Goal: Task Accomplishment & Management: Manage account settings

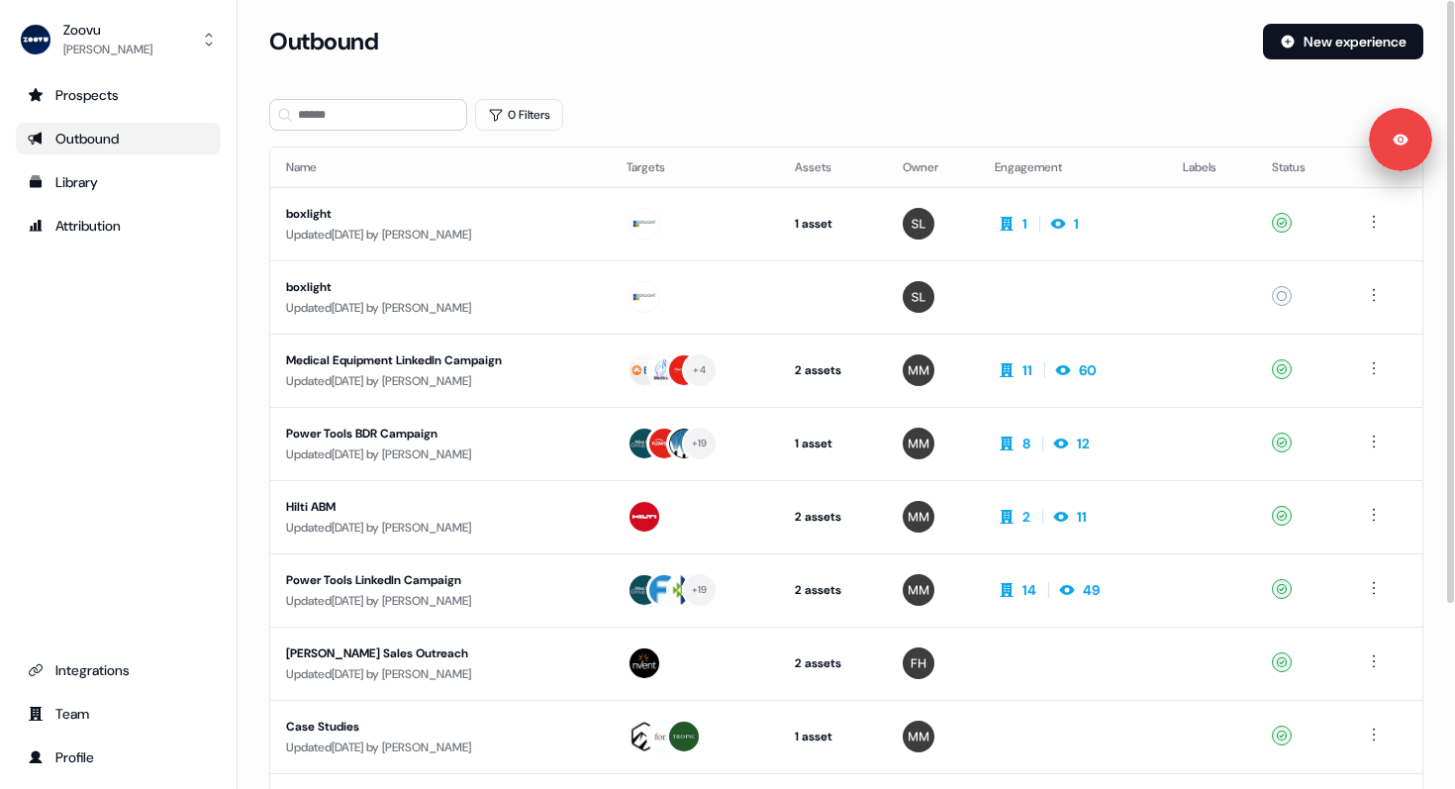
click at [77, 320] on div "Prospects Outbound Library Attribution Integrations Team Profile" at bounding box center [118, 426] width 205 height 694
click at [98, 28] on div "Zoovu" at bounding box center [107, 30] width 89 height 20
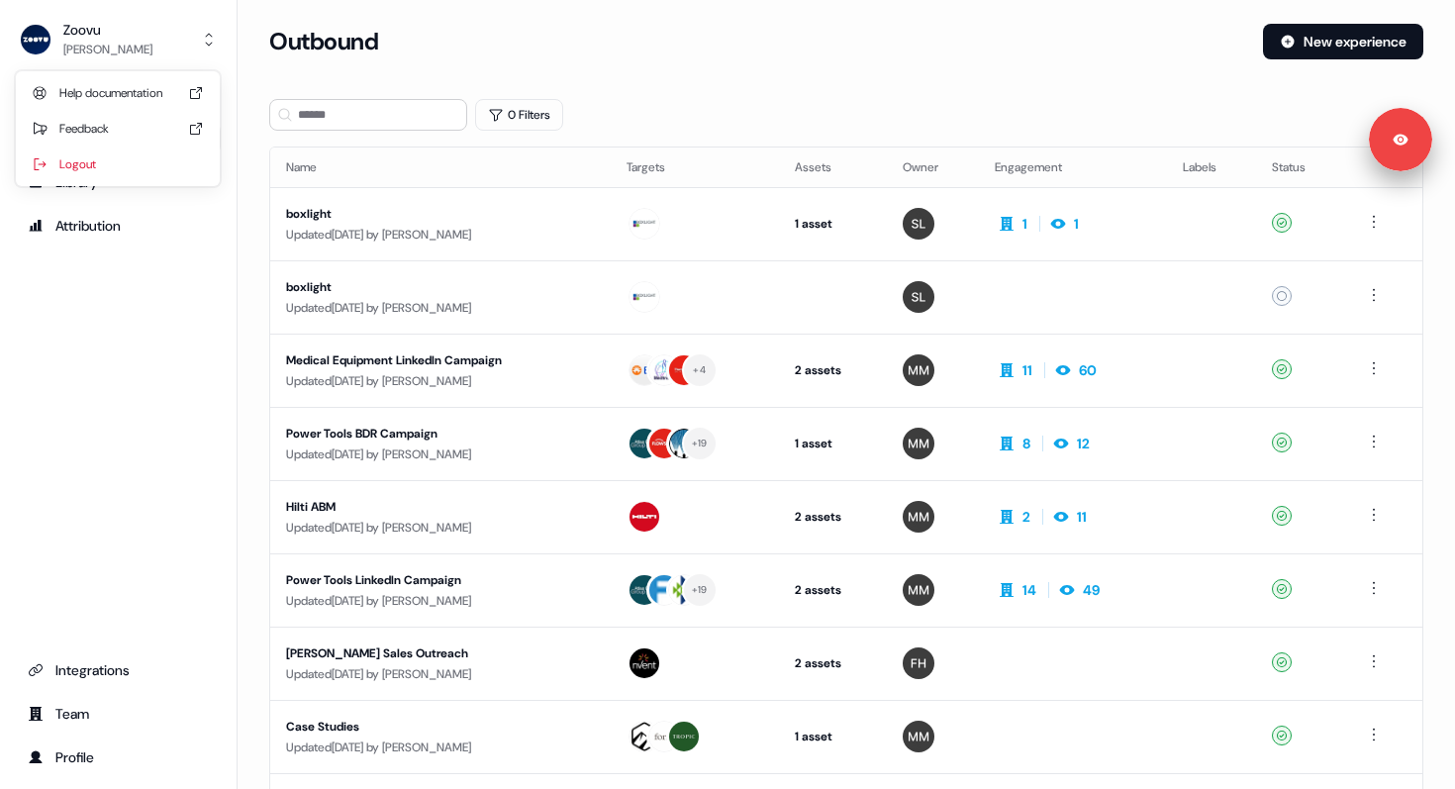
click at [152, 307] on div "Prospects Outbound Library Attribution Integrations Team Profile" at bounding box center [118, 426] width 205 height 694
click at [144, 311] on div "Prospects Outbound Library Attribution Integrations Team Profile" at bounding box center [118, 426] width 205 height 694
click at [123, 318] on div "Prospects Outbound Library Attribution Integrations Team Profile" at bounding box center [118, 426] width 205 height 694
click at [123, 317] on div "Prospects Outbound Library Attribution Integrations Team Profile" at bounding box center [118, 426] width 205 height 694
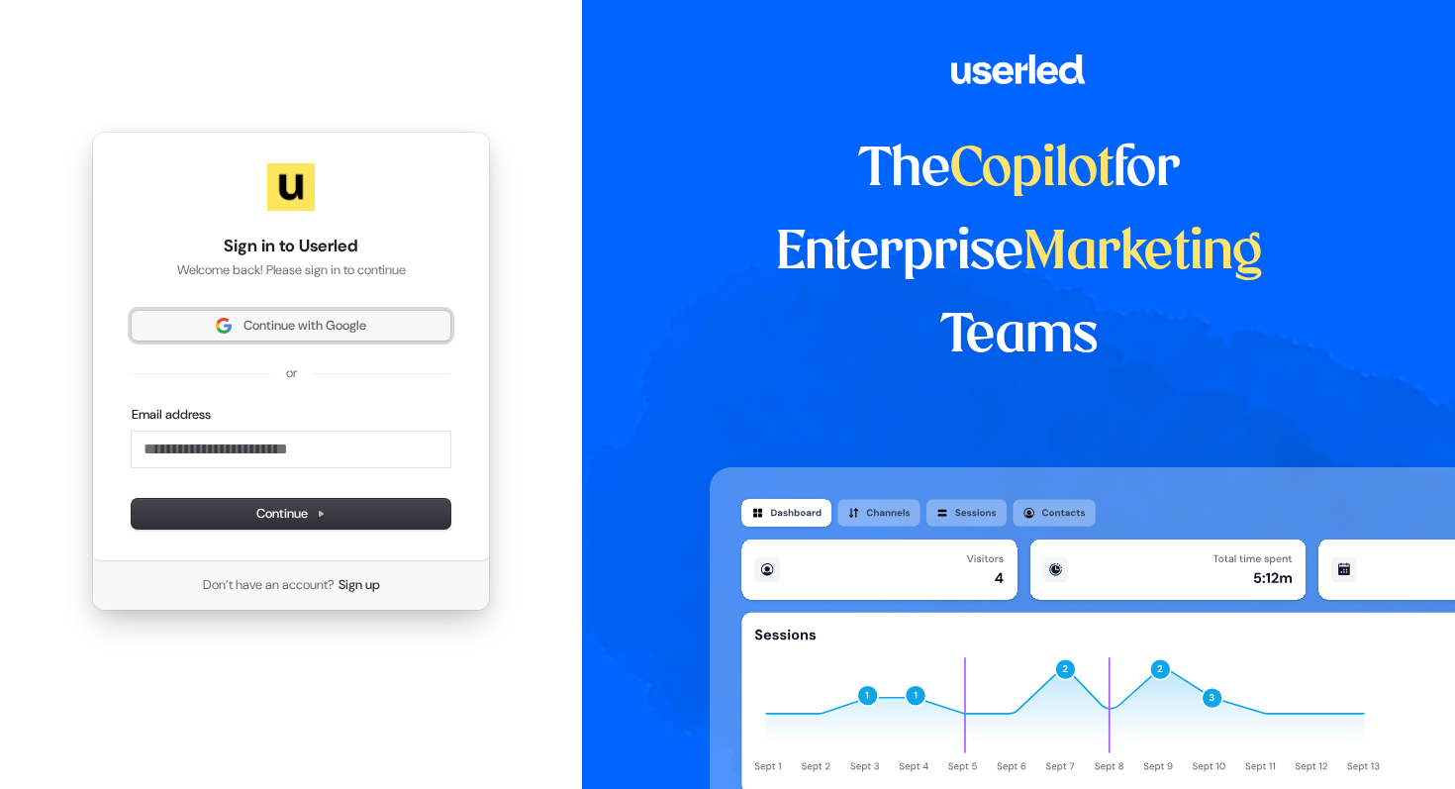
click at [274, 333] on span "Continue with Google" at bounding box center [304, 326] width 123 height 18
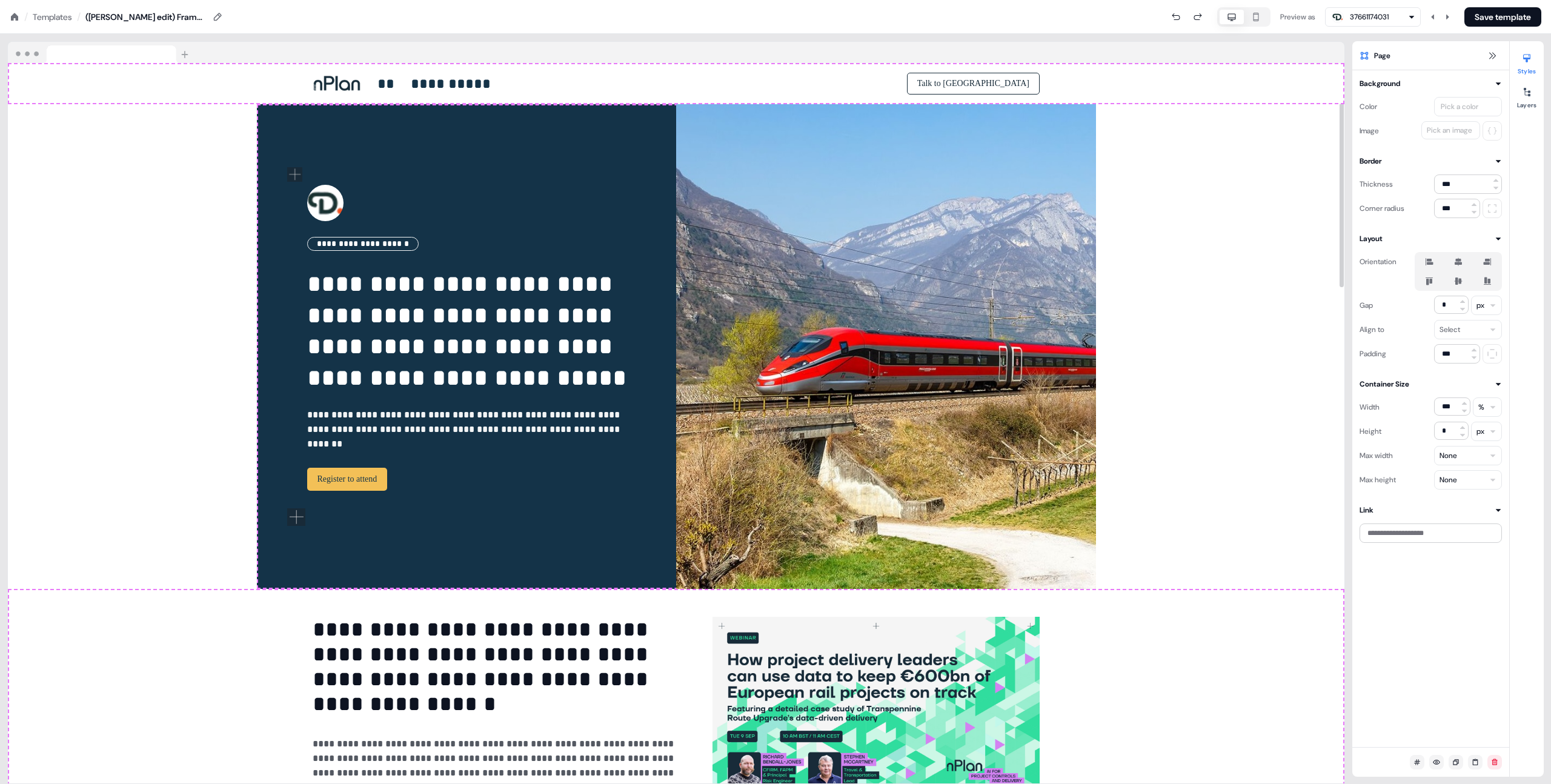
drag, startPoint x: 1248, startPoint y: 651, endPoint x: 1268, endPoint y: 605, distance: 50.2
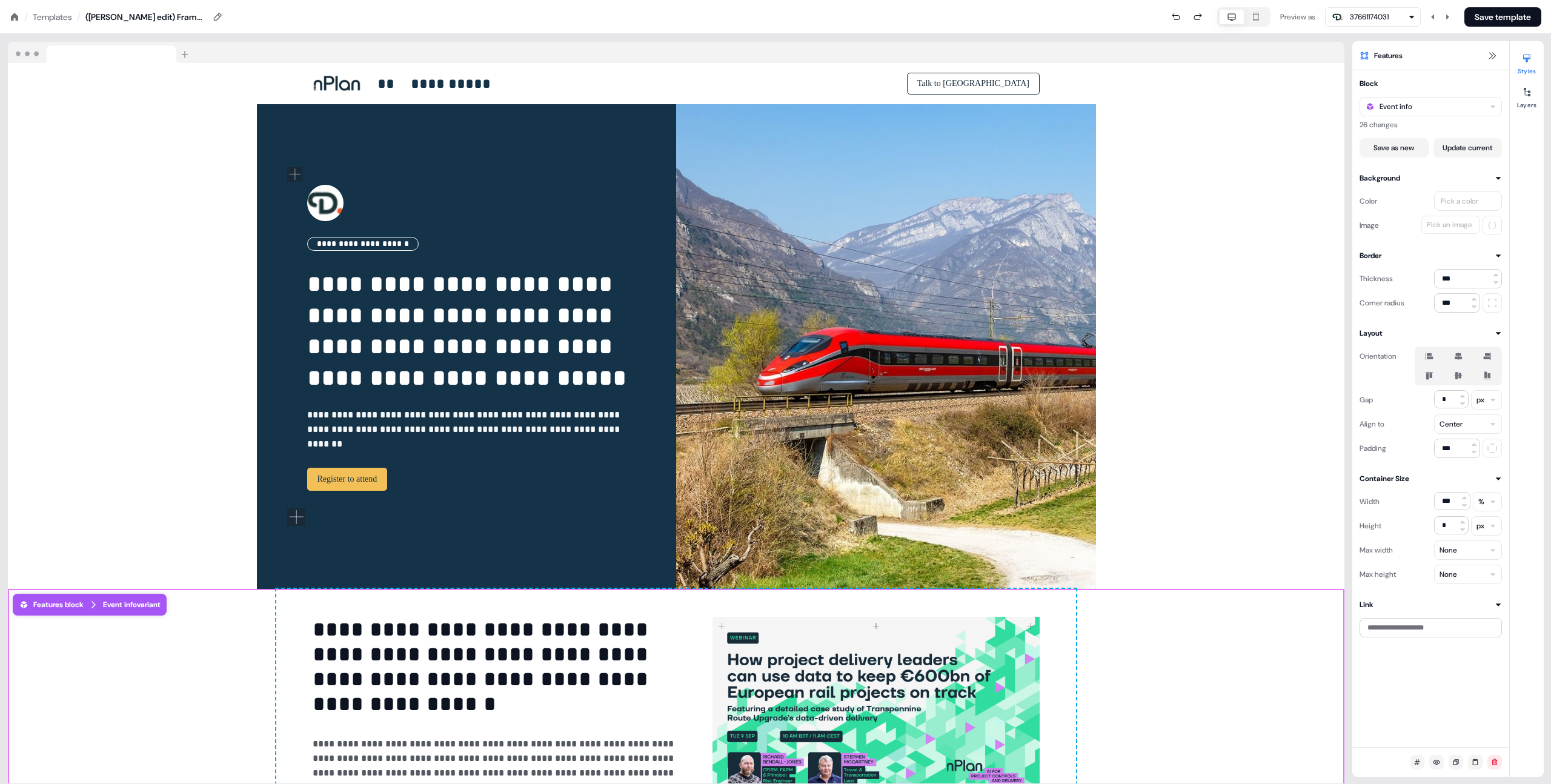
click at [1460, 202] on div "Pick a color" at bounding box center [1459, 201] width 42 height 12
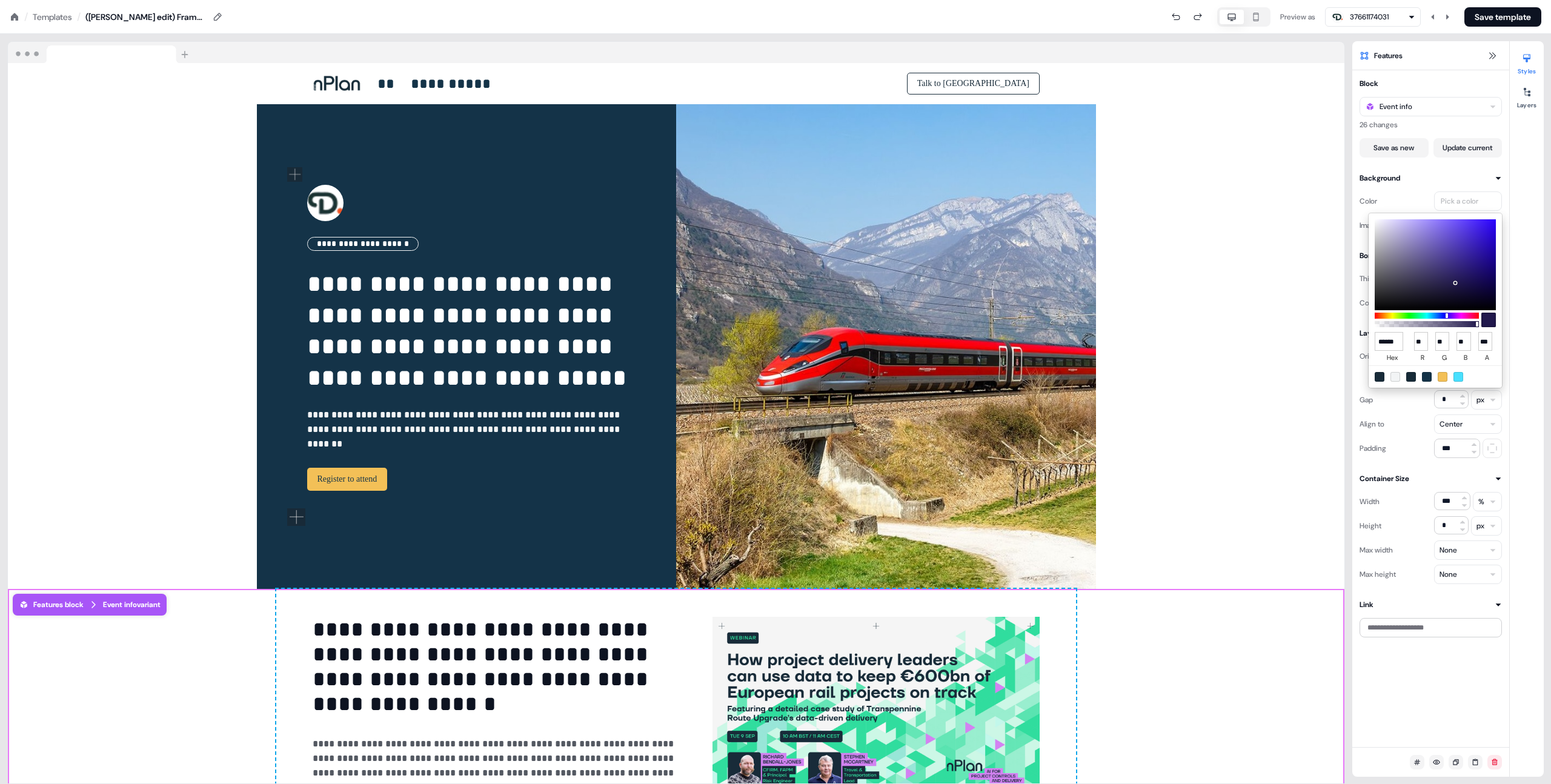
click at [1427, 378] on div at bounding box center [1427, 377] width 10 height 10
type input "******"
type input "**"
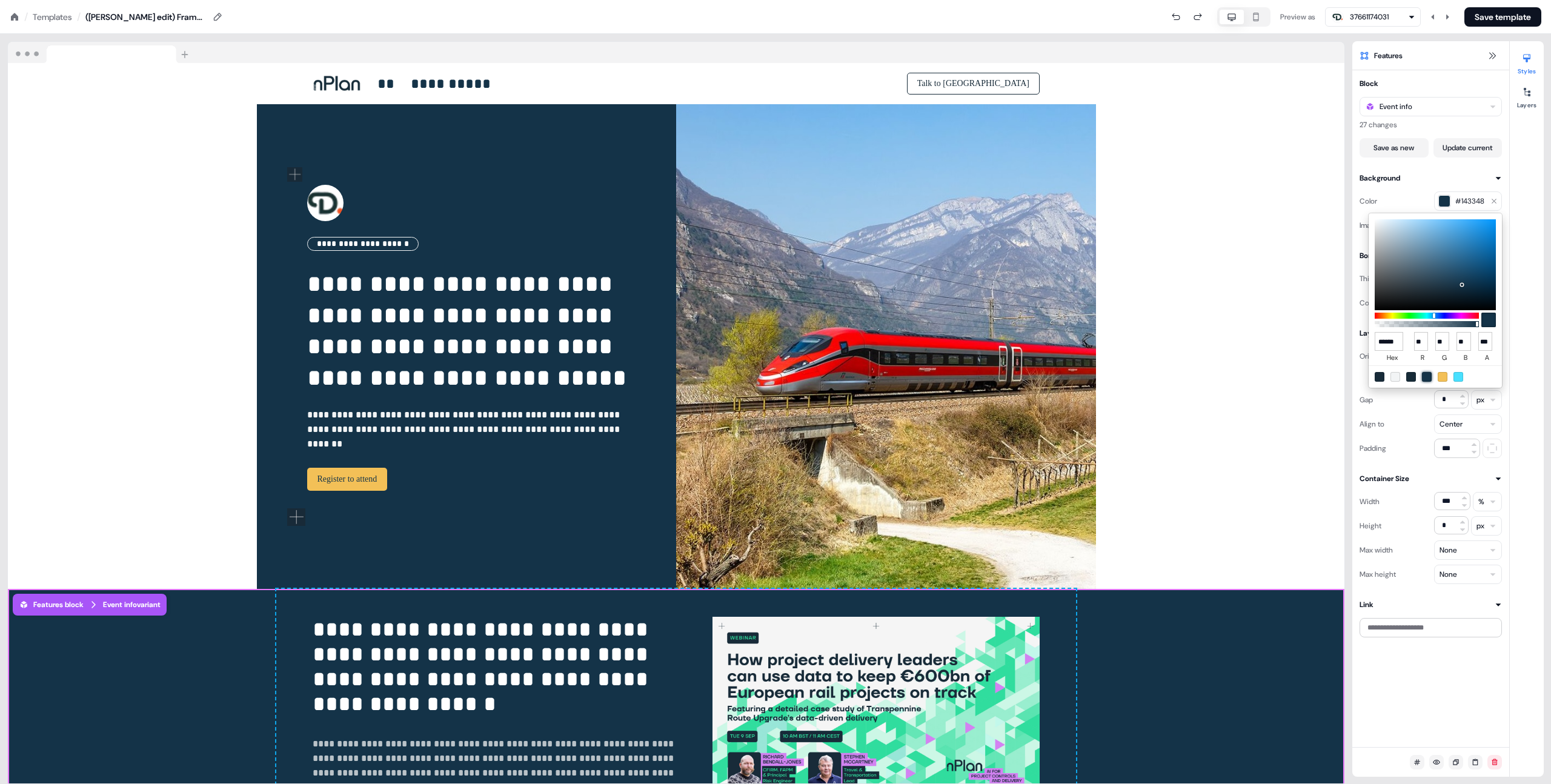
click at [1279, 0] on html "**********" at bounding box center [776, 0] width 1551 height 0
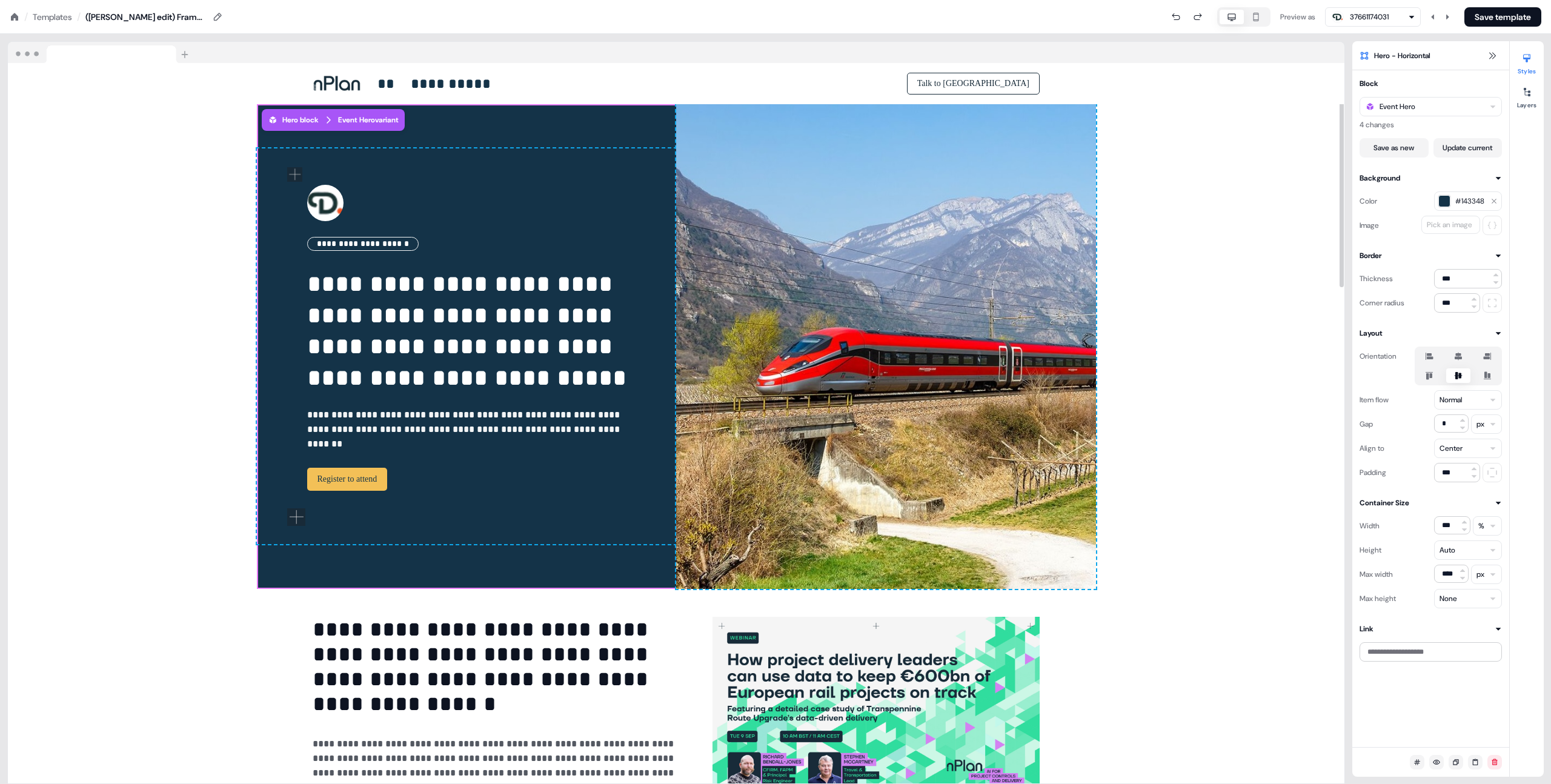
drag, startPoint x: 1328, startPoint y: 183, endPoint x: 1230, endPoint y: 189, distance: 98.2
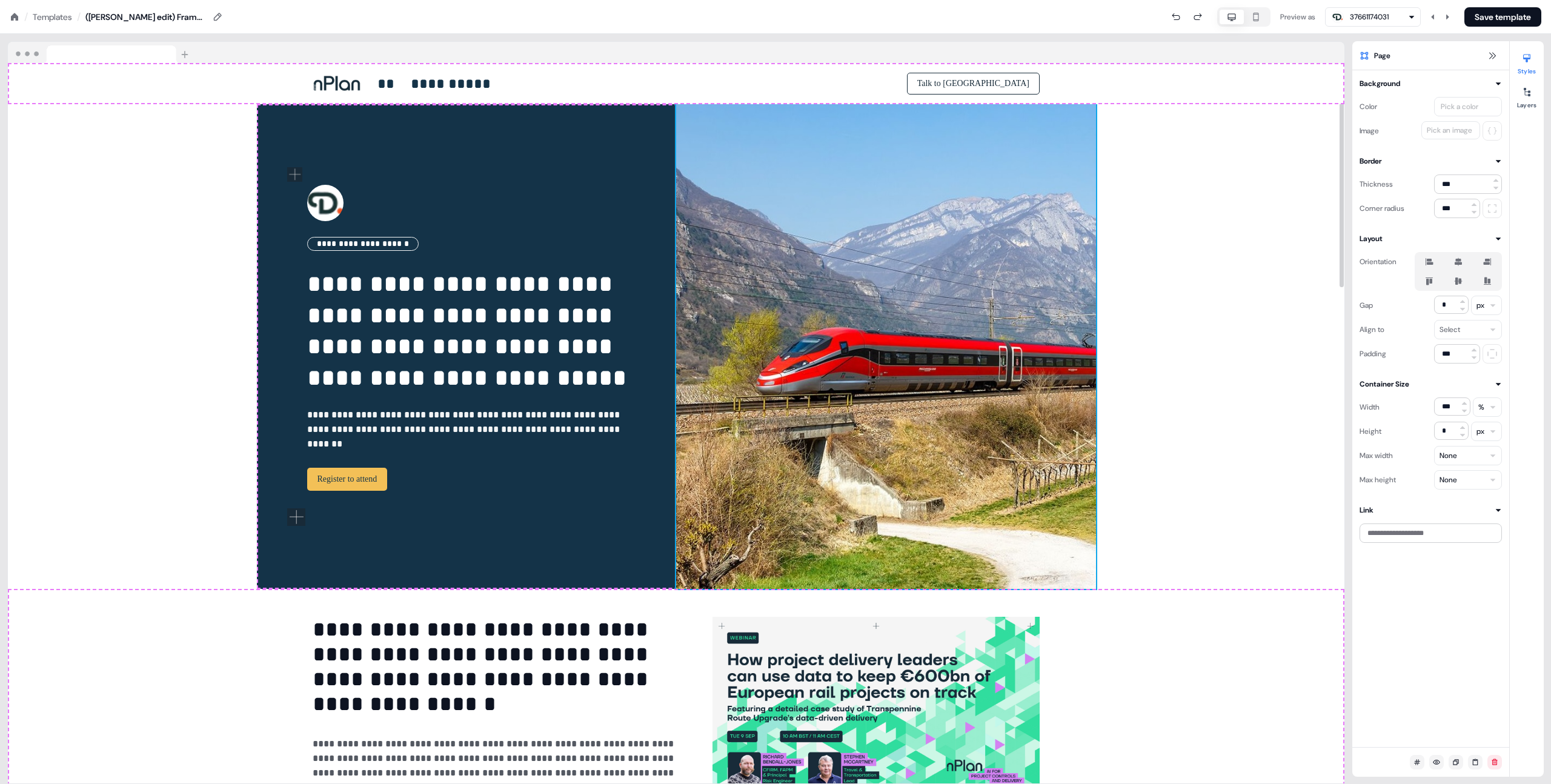
drag, startPoint x: 681, startPoint y: 135, endPoint x: 669, endPoint y: 137, distance: 12.2
click at [679, 135] on div "**********" at bounding box center [676, 346] width 839 height 485
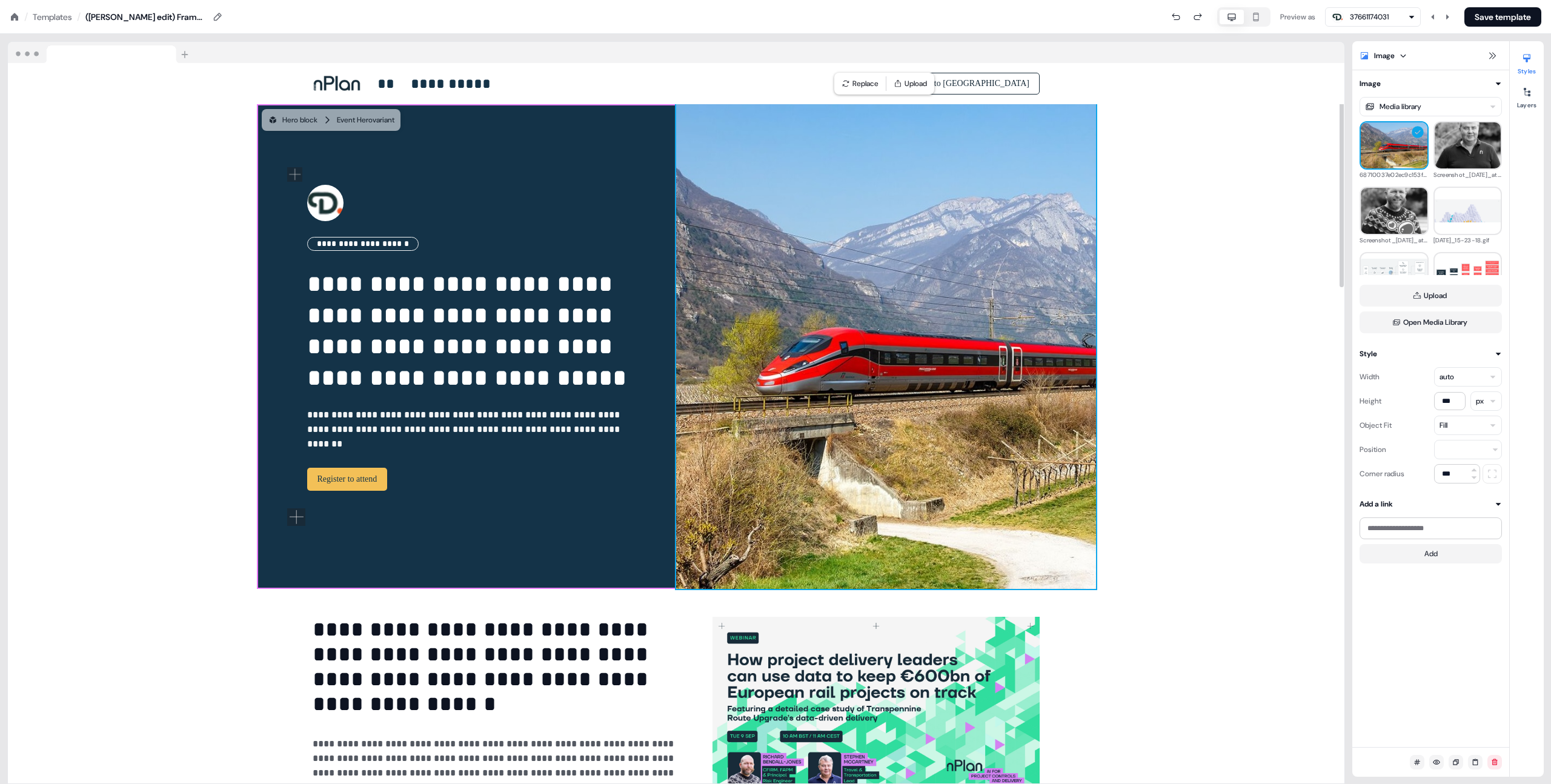
click at [669, 137] on div "**********" at bounding box center [676, 346] width 839 height 485
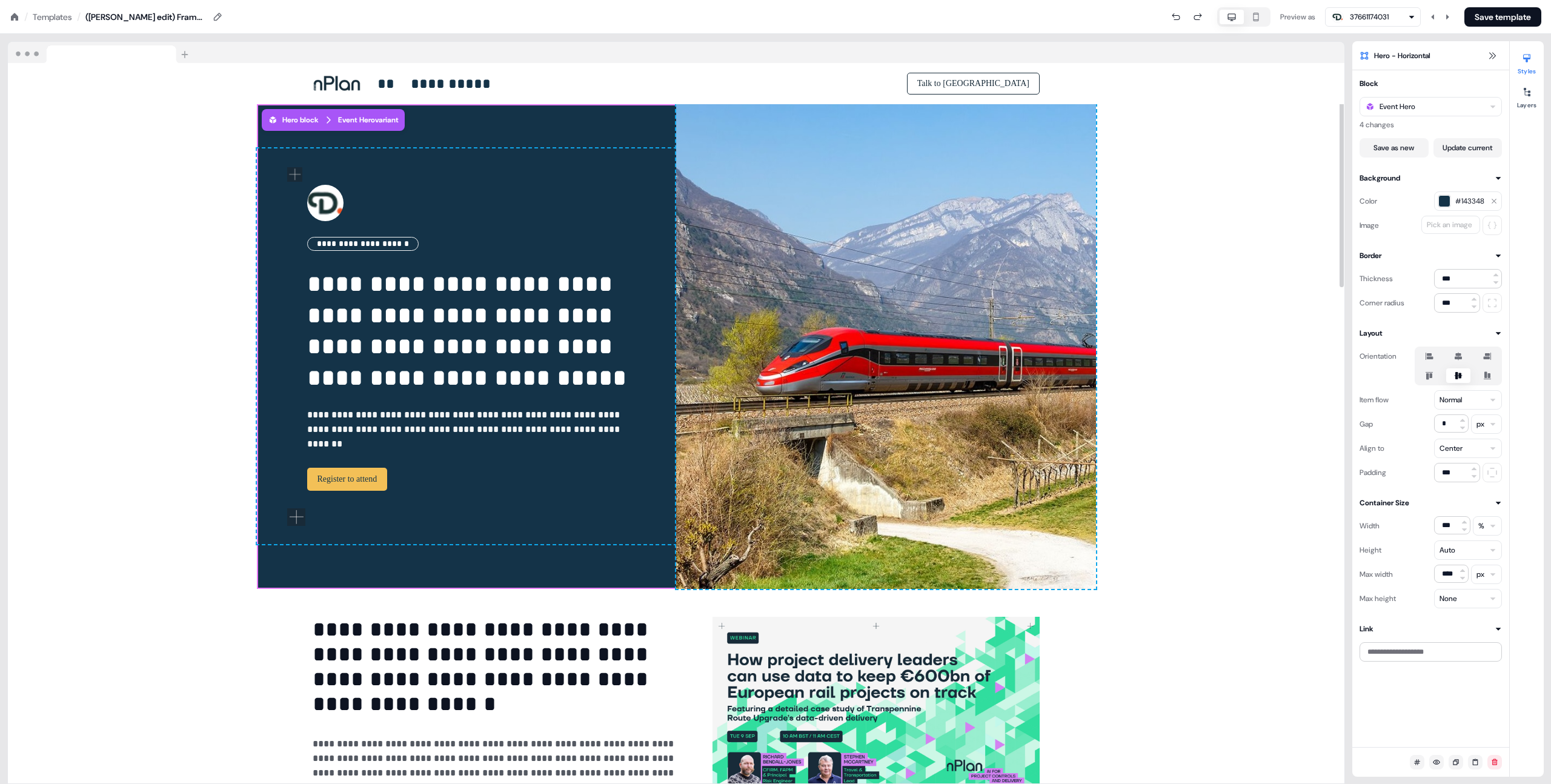
click at [654, 125] on div "**********" at bounding box center [676, 346] width 839 height 485
click at [1529, 95] on icon at bounding box center [1527, 92] width 7 height 9
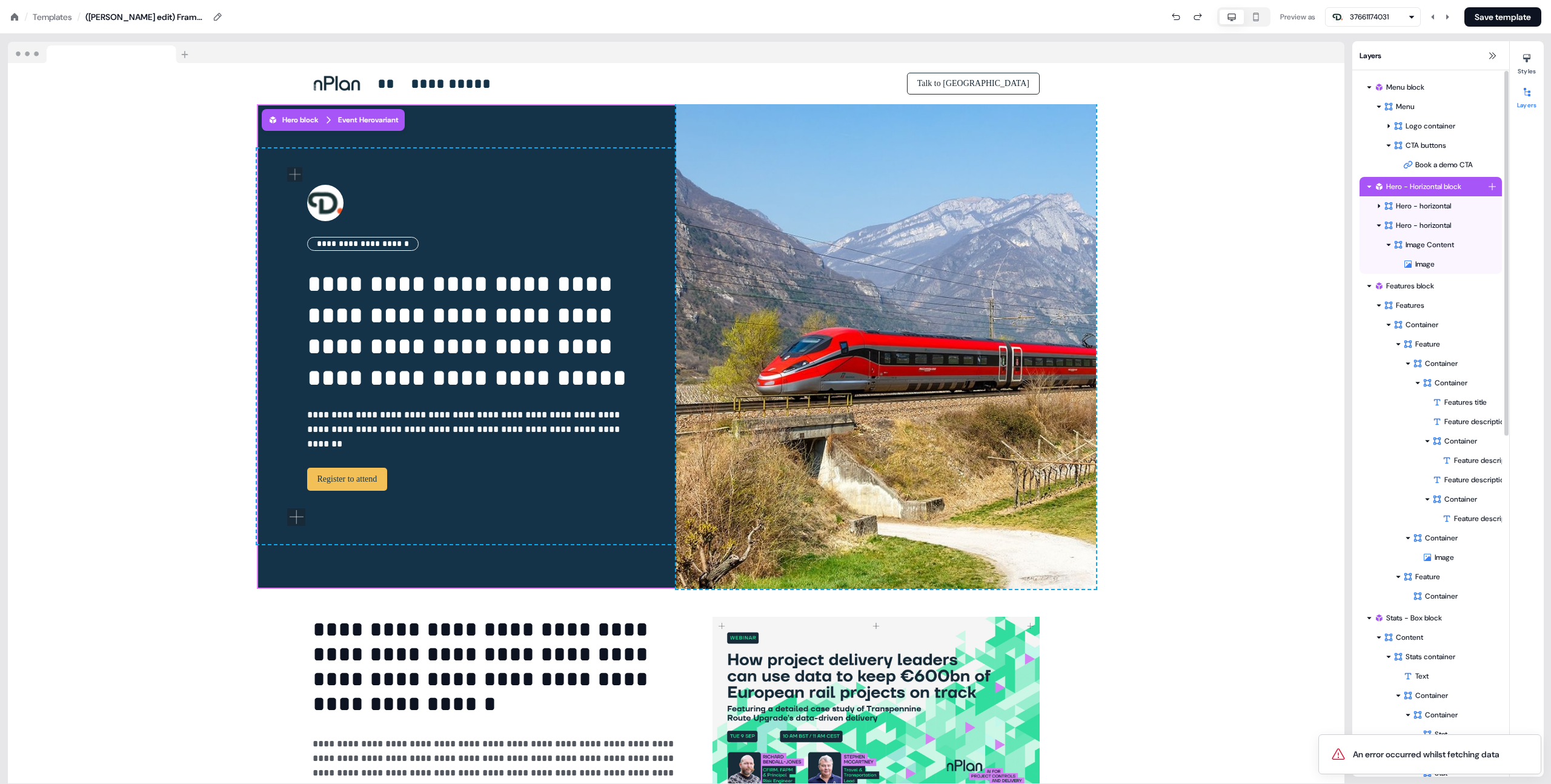
click at [1408, 188] on div "Hero - Horizontal block" at bounding box center [1430, 187] width 113 height 12
click at [1389, 211] on div "Hero - horizontal" at bounding box center [1435, 206] width 103 height 12
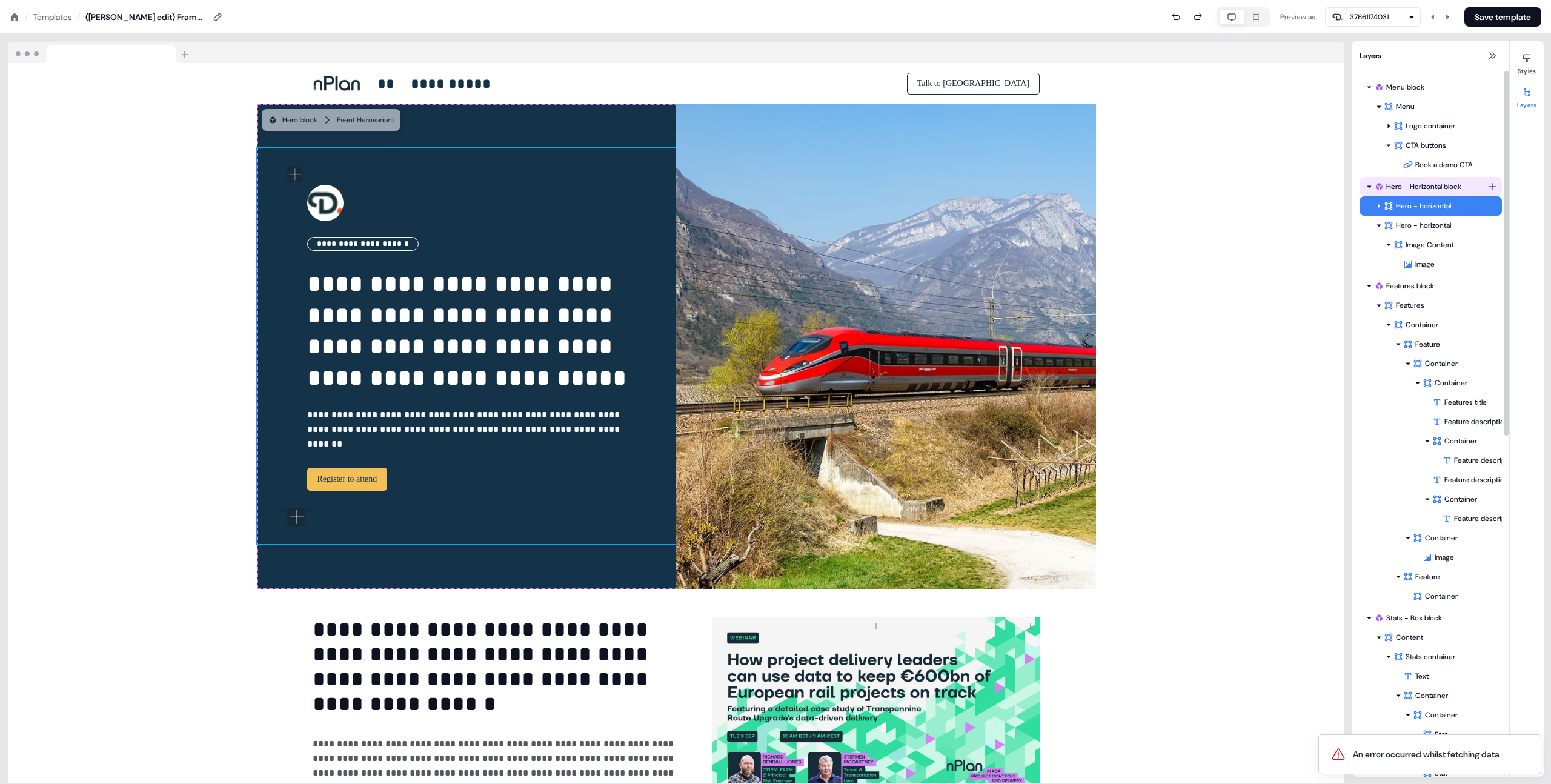
click at [1407, 189] on div "Hero - Horizontal block" at bounding box center [1430, 187] width 113 height 12
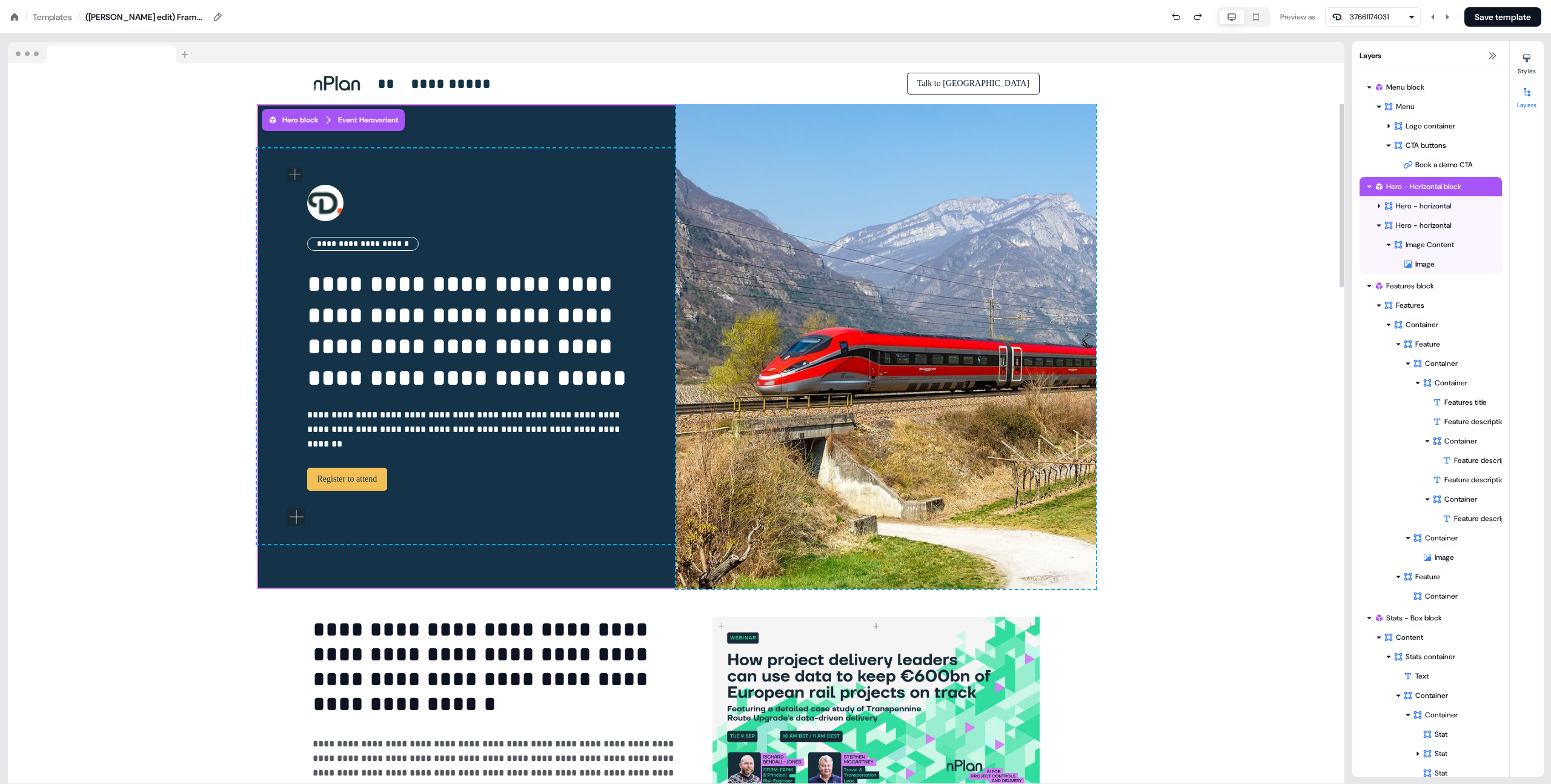
drag, startPoint x: 670, startPoint y: 592, endPoint x: 790, endPoint y: 555, distance: 125.6
click at [0, 0] on div "Add block" at bounding box center [0, 0] width 0 height 0
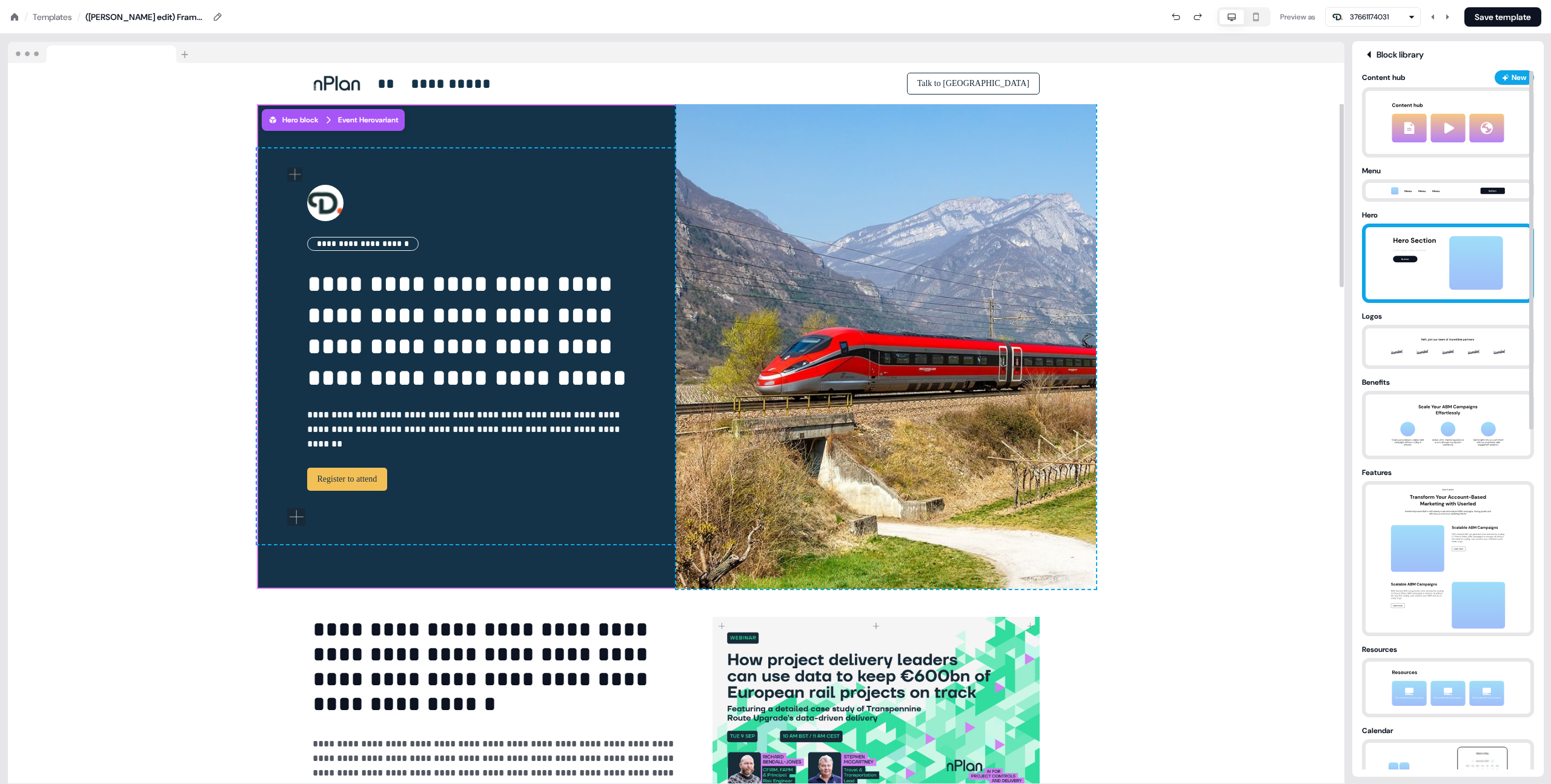
click at [1436, 270] on img at bounding box center [1448, 263] width 127 height 72
click at [1418, 261] on img at bounding box center [1448, 263] width 127 height 72
click at [1451, 252] on img at bounding box center [1448, 263] width 127 height 72
click at [1442, 252] on img at bounding box center [1448, 263] width 127 height 72
drag, startPoint x: 1132, startPoint y: 21, endPoint x: 1143, endPoint y: 20, distance: 11.0
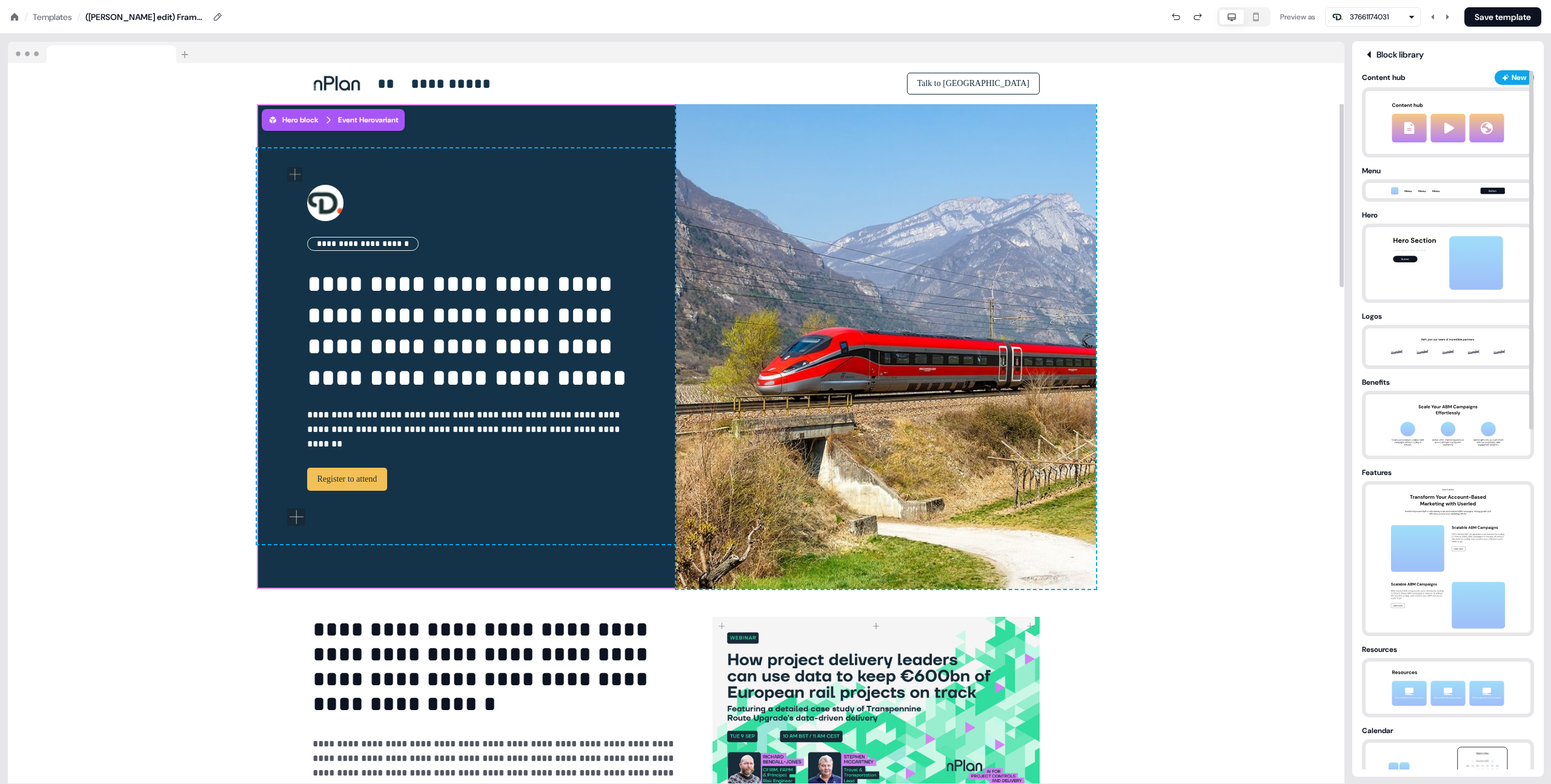
click at [1132, 21] on div "Preview as 37661174031 Save template" at bounding box center [882, 17] width 1318 height 20
click at [1411, 247] on img at bounding box center [1448, 263] width 127 height 72
drag, startPoint x: 1476, startPoint y: 301, endPoint x: 1470, endPoint y: 288, distance: 14.3
click at [1476, 301] on div at bounding box center [1448, 263] width 172 height 80
click at [1470, 288] on img at bounding box center [1448, 263] width 127 height 72
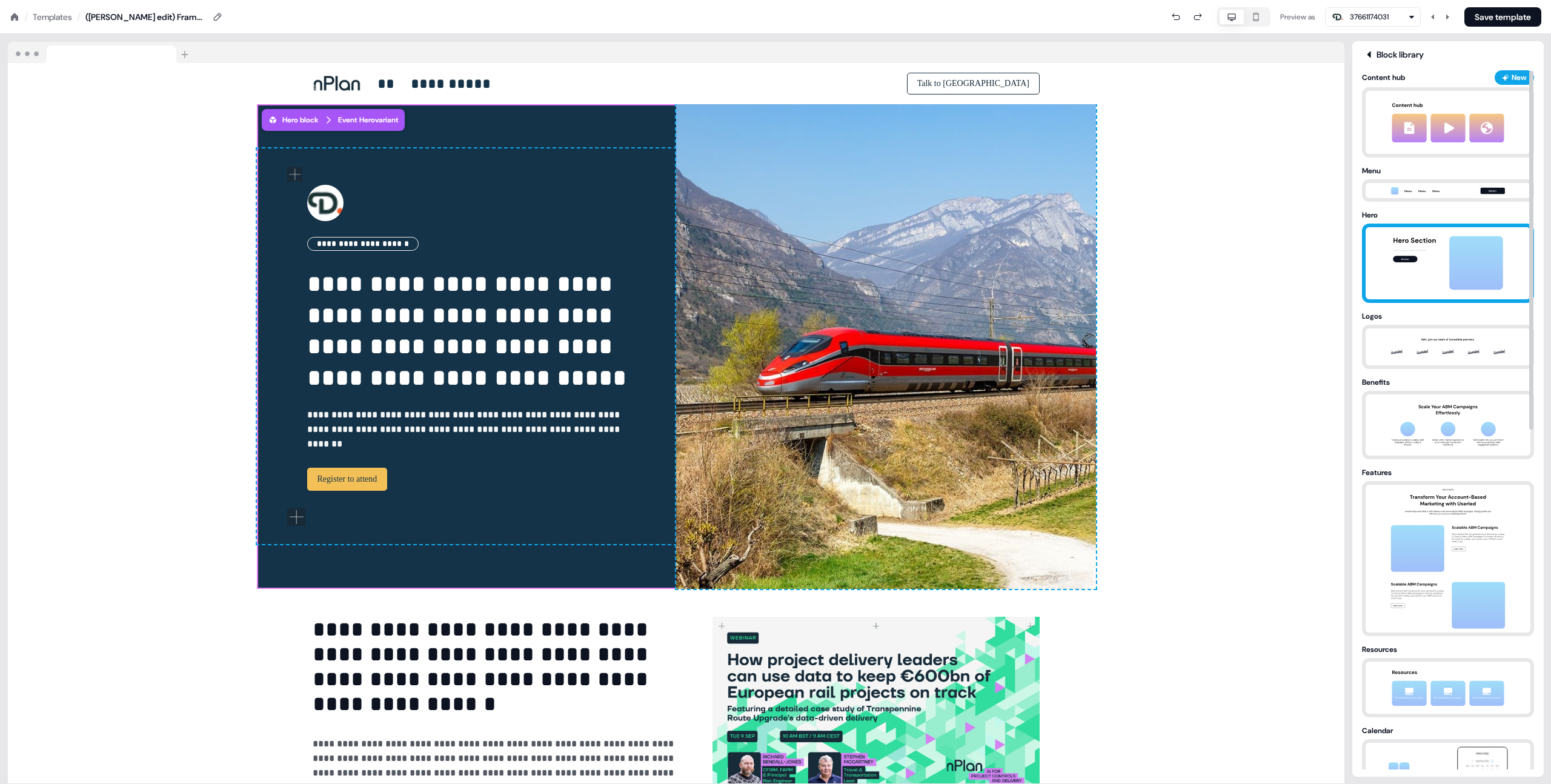
click at [1470, 288] on img at bounding box center [1448, 263] width 127 height 72
drag, startPoint x: 1470, startPoint y: 288, endPoint x: 1363, endPoint y: 299, distance: 107.6
click at [1465, 289] on img at bounding box center [1448, 263] width 127 height 72
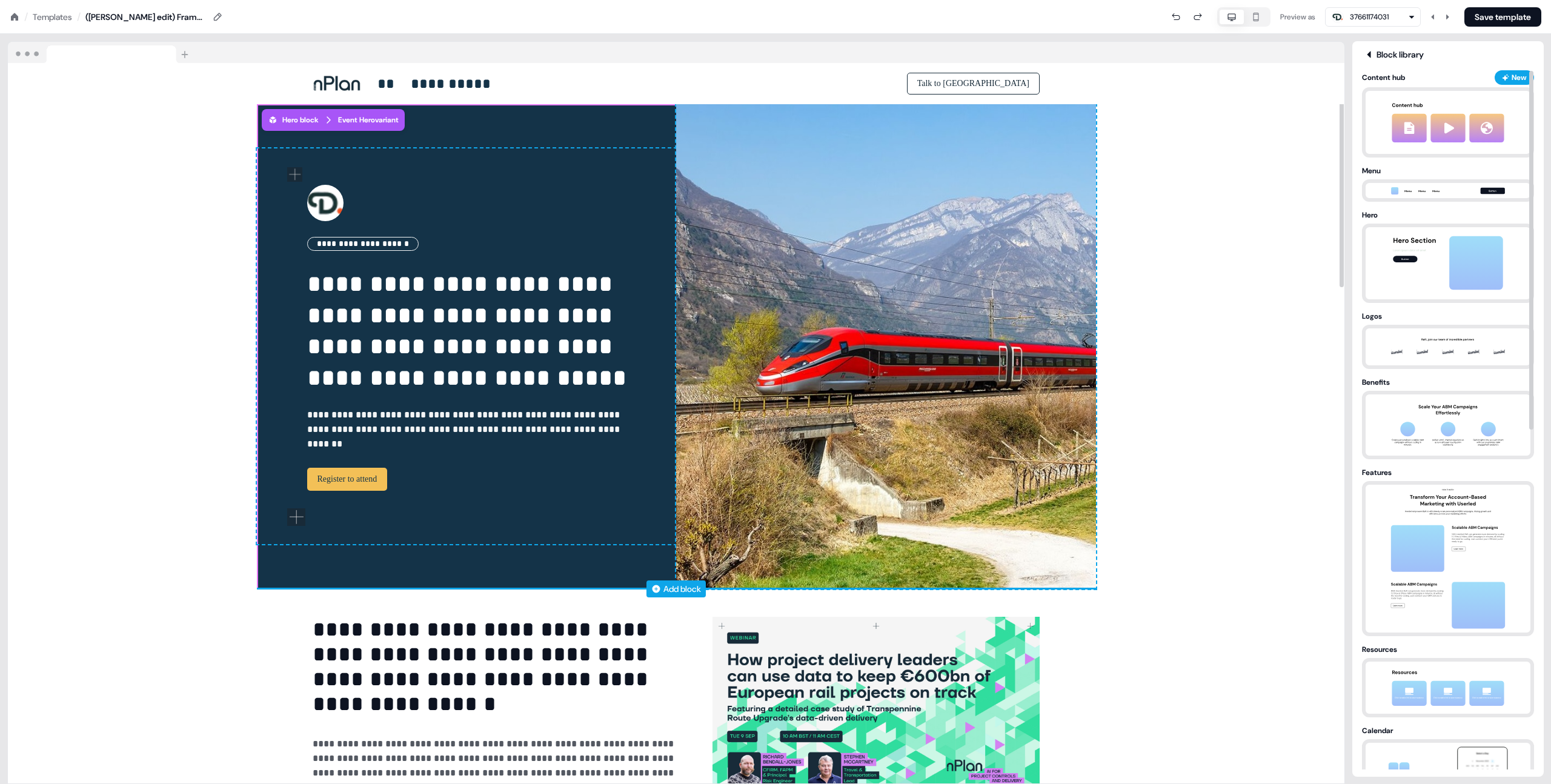
click at [607, 583] on div "Add block" at bounding box center [676, 589] width 839 height 12
click at [671, 583] on div "Add block" at bounding box center [682, 589] width 37 height 12
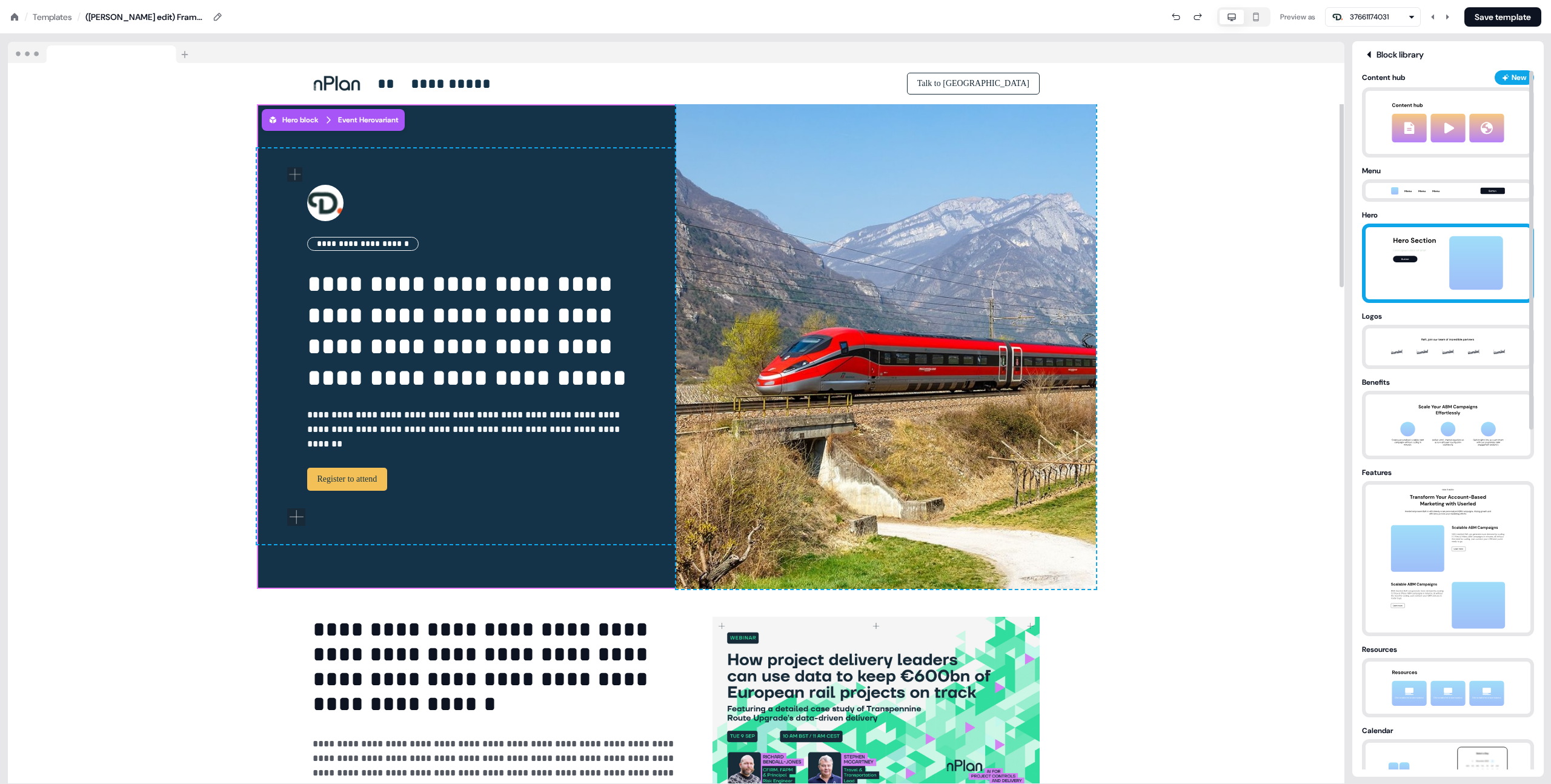
click at [1417, 256] on img at bounding box center [1448, 263] width 127 height 72
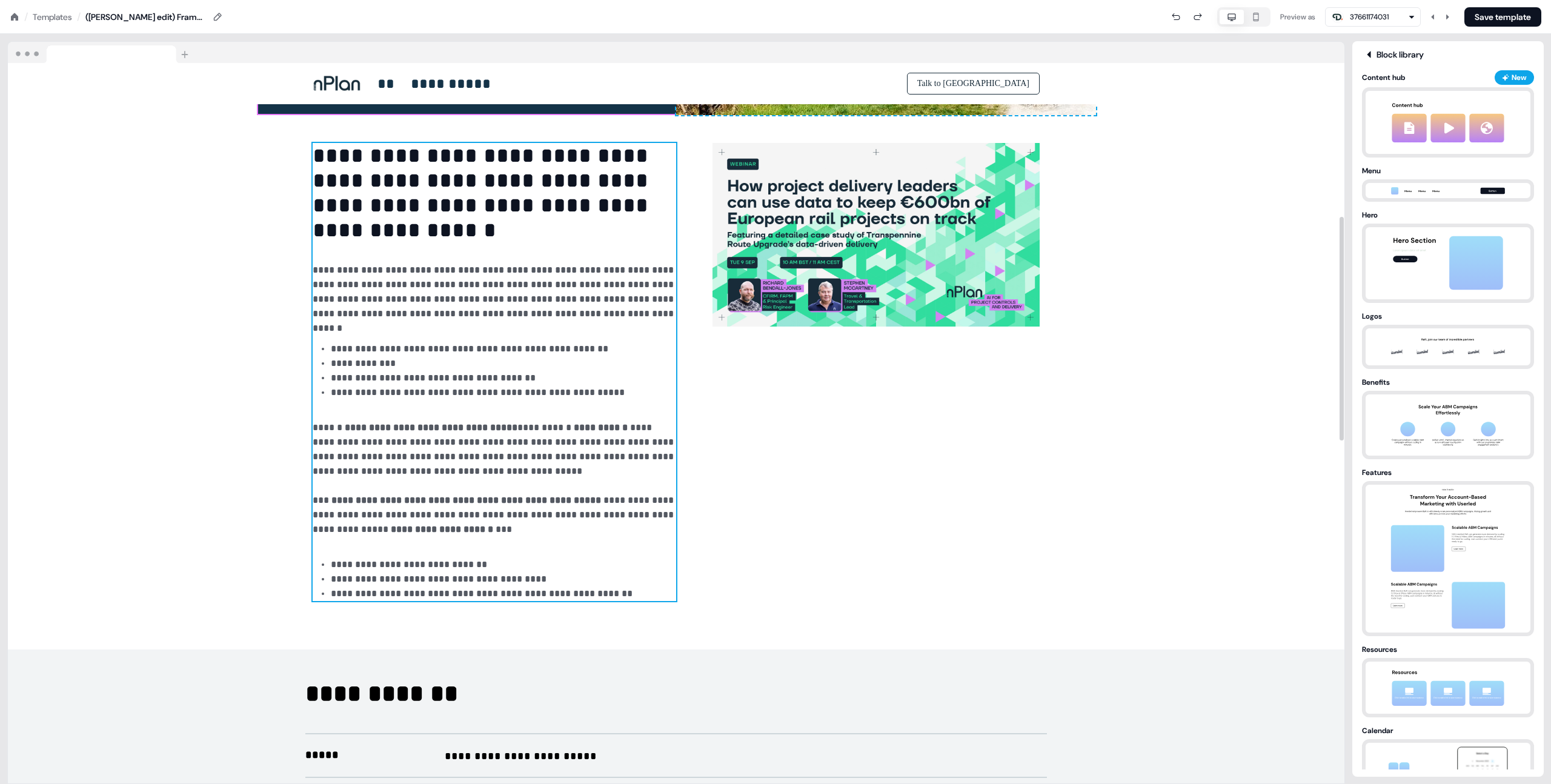
scroll to position [493, 0]
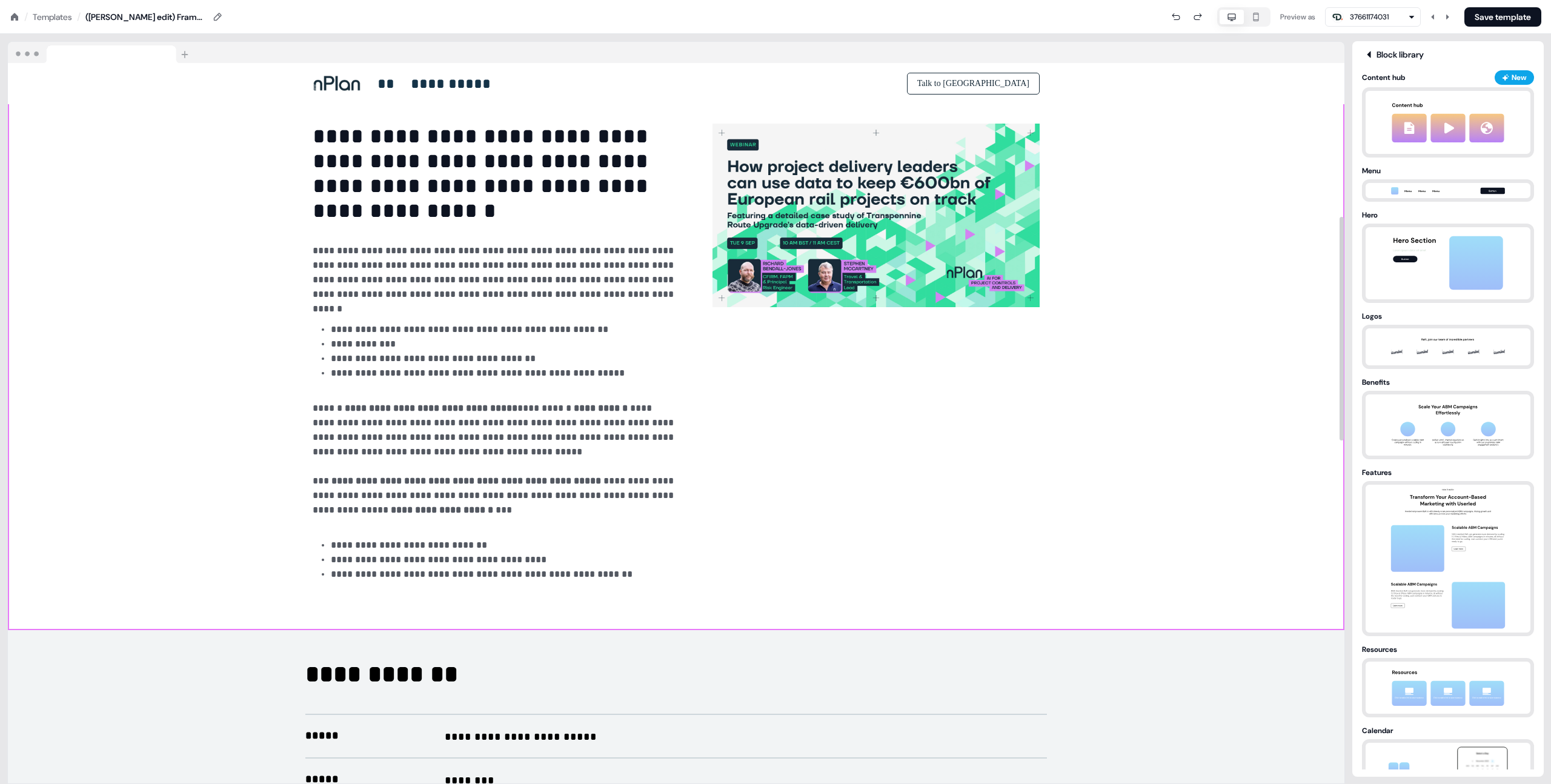
drag, startPoint x: 687, startPoint y: 631, endPoint x: 883, endPoint y: 575, distance: 203.8
click at [0, 0] on div "Add block" at bounding box center [0, 0] width 0 height 0
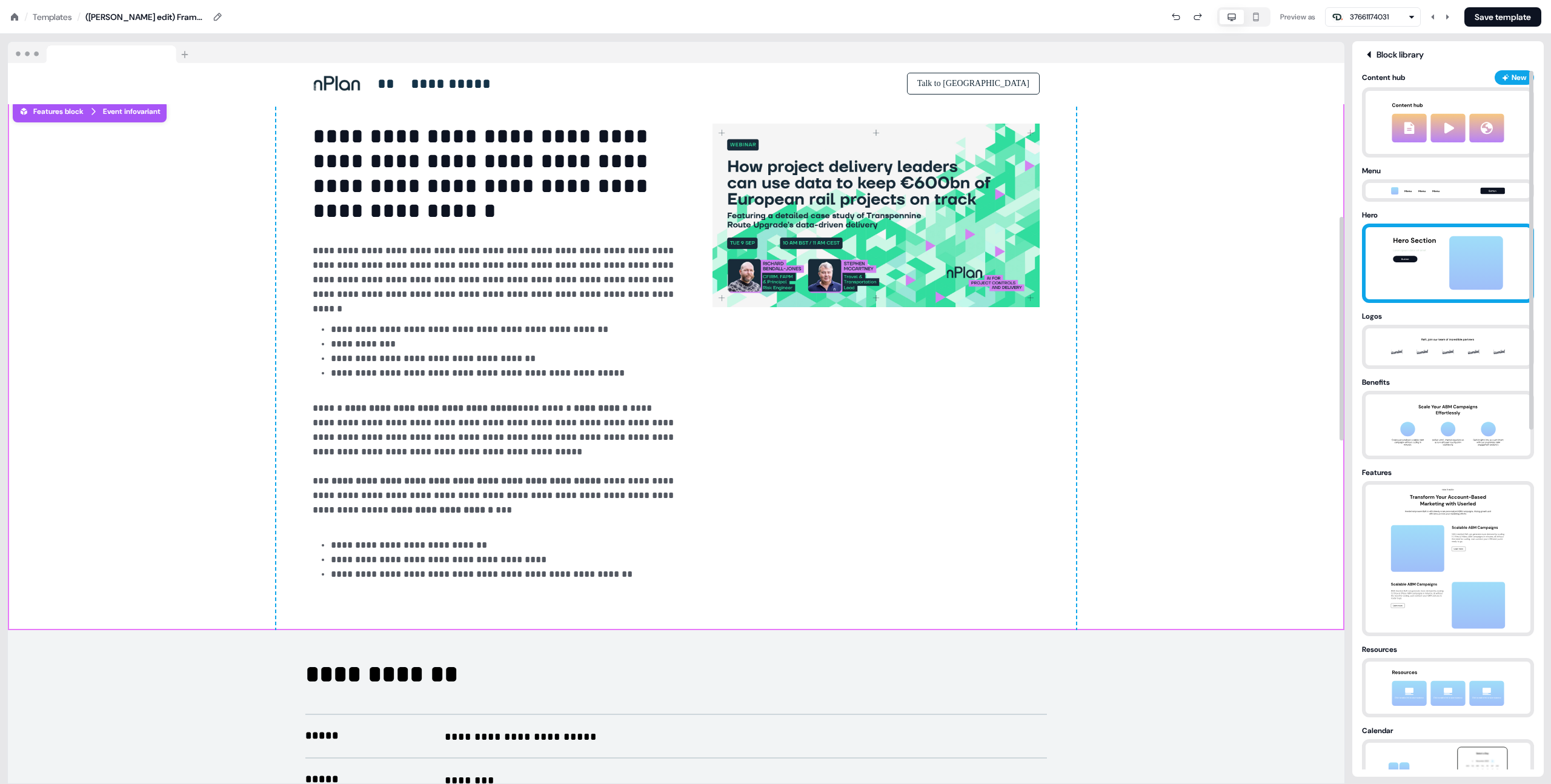
click at [1387, 292] on img at bounding box center [1448, 263] width 127 height 72
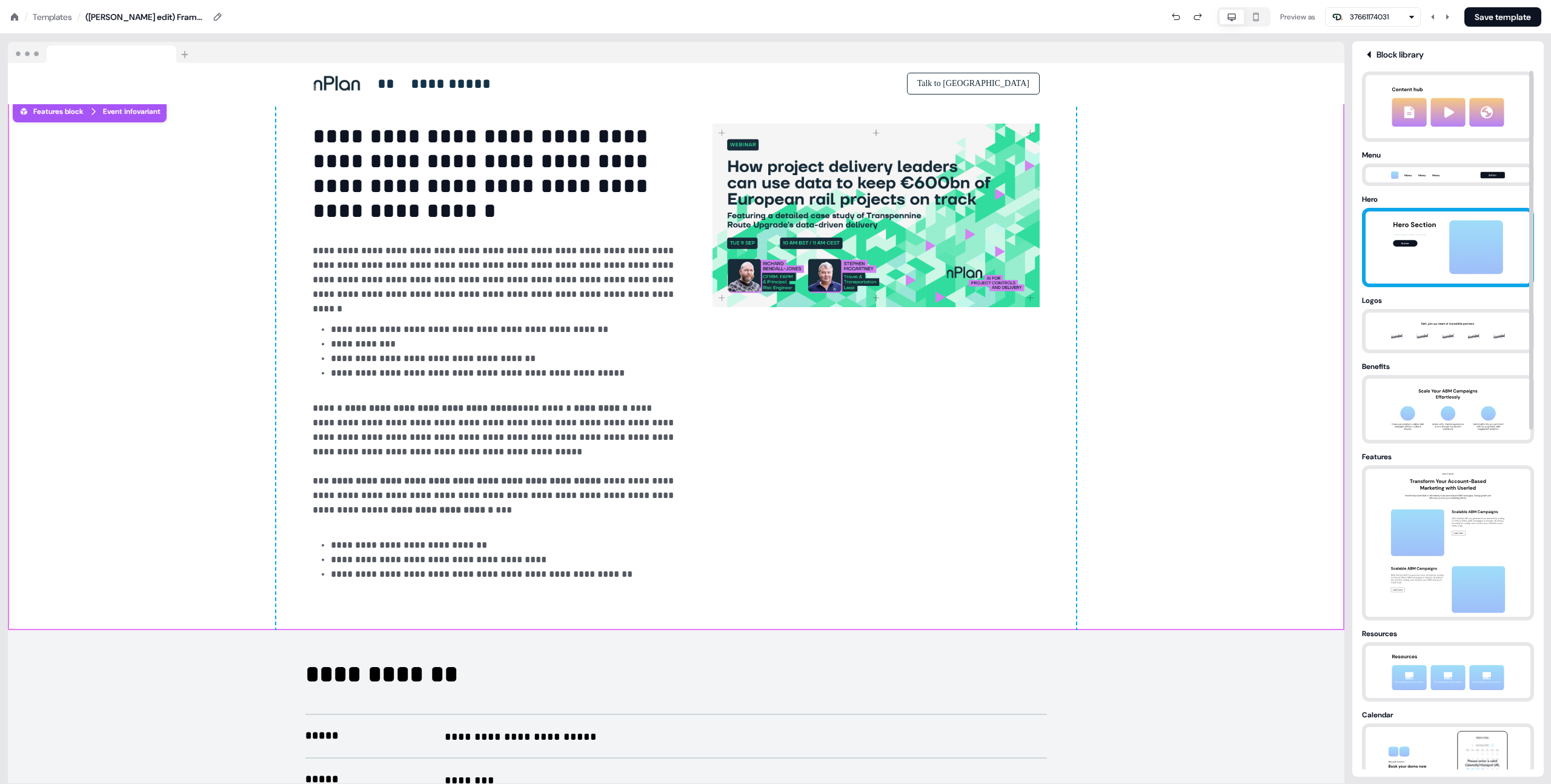
click at [1388, 280] on img at bounding box center [1448, 247] width 127 height 72
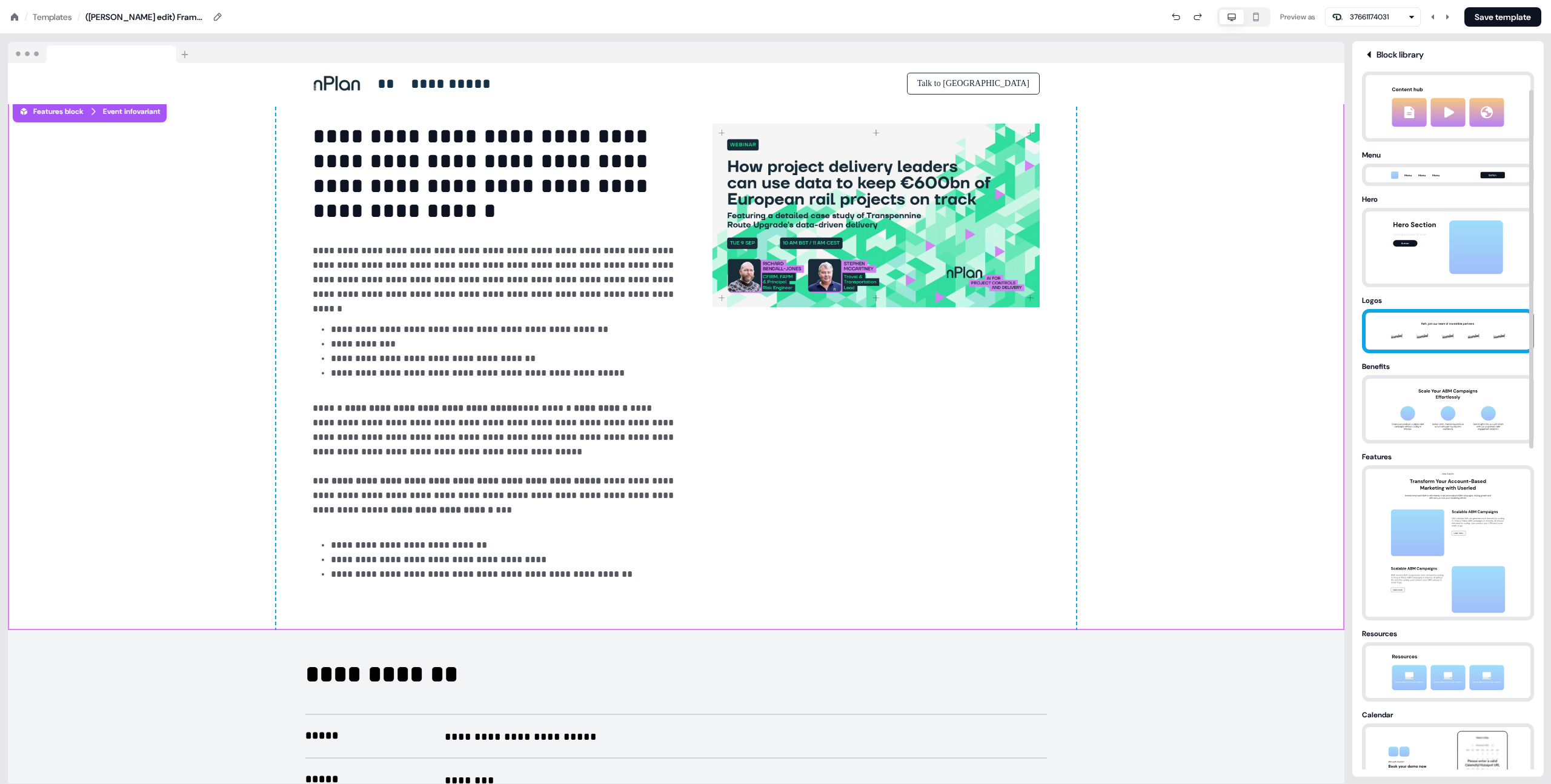
scroll to position [37, 0]
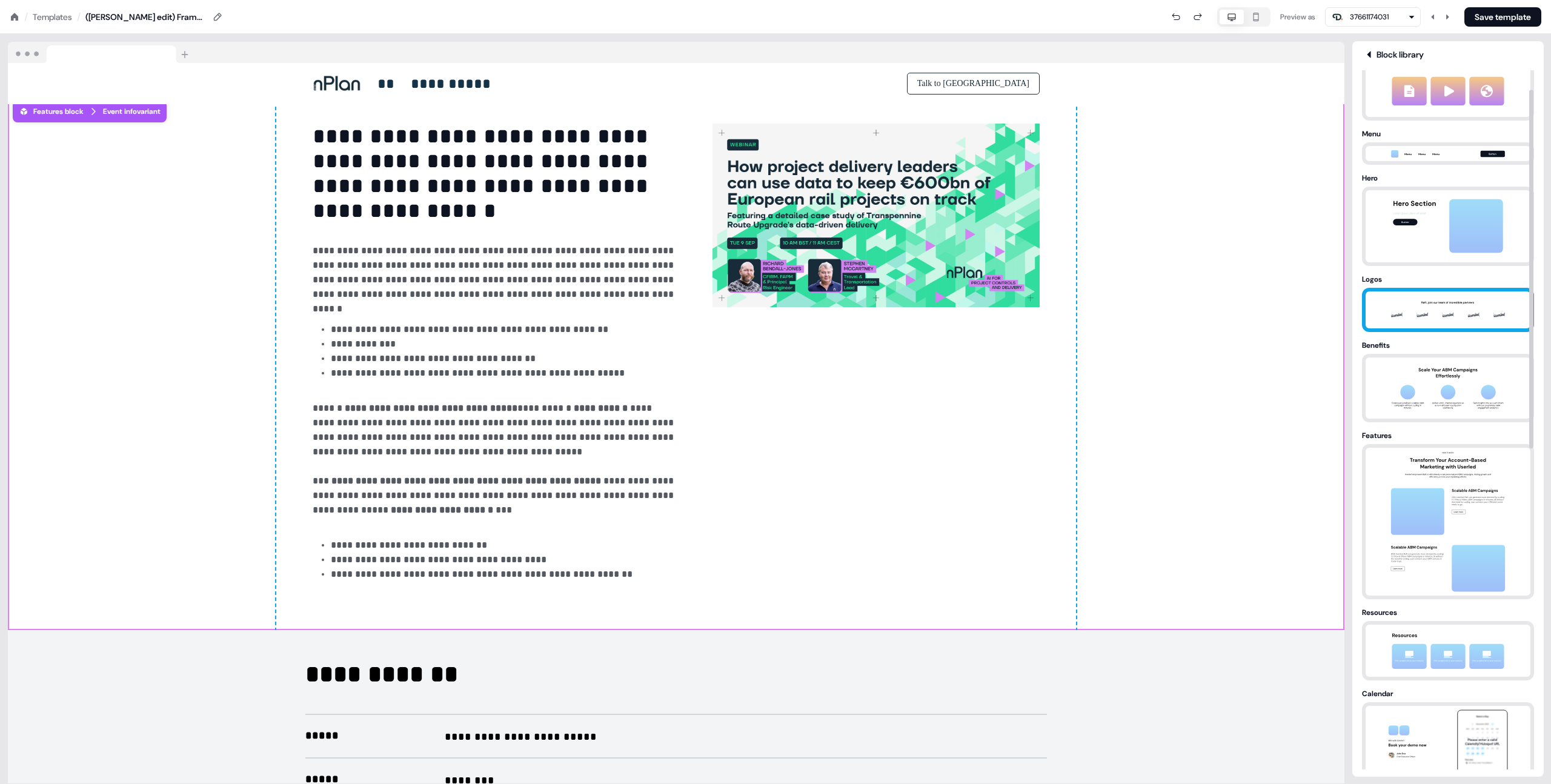
click at [1389, 280] on div "Logos" at bounding box center [1448, 279] width 172 height 12
drag, startPoint x: 1390, startPoint y: 280, endPoint x: 1428, endPoint y: 224, distance: 67.7
click at [1391, 278] on div "Logos" at bounding box center [1448, 279] width 172 height 12
click at [1429, 224] on img at bounding box center [1448, 226] width 127 height 72
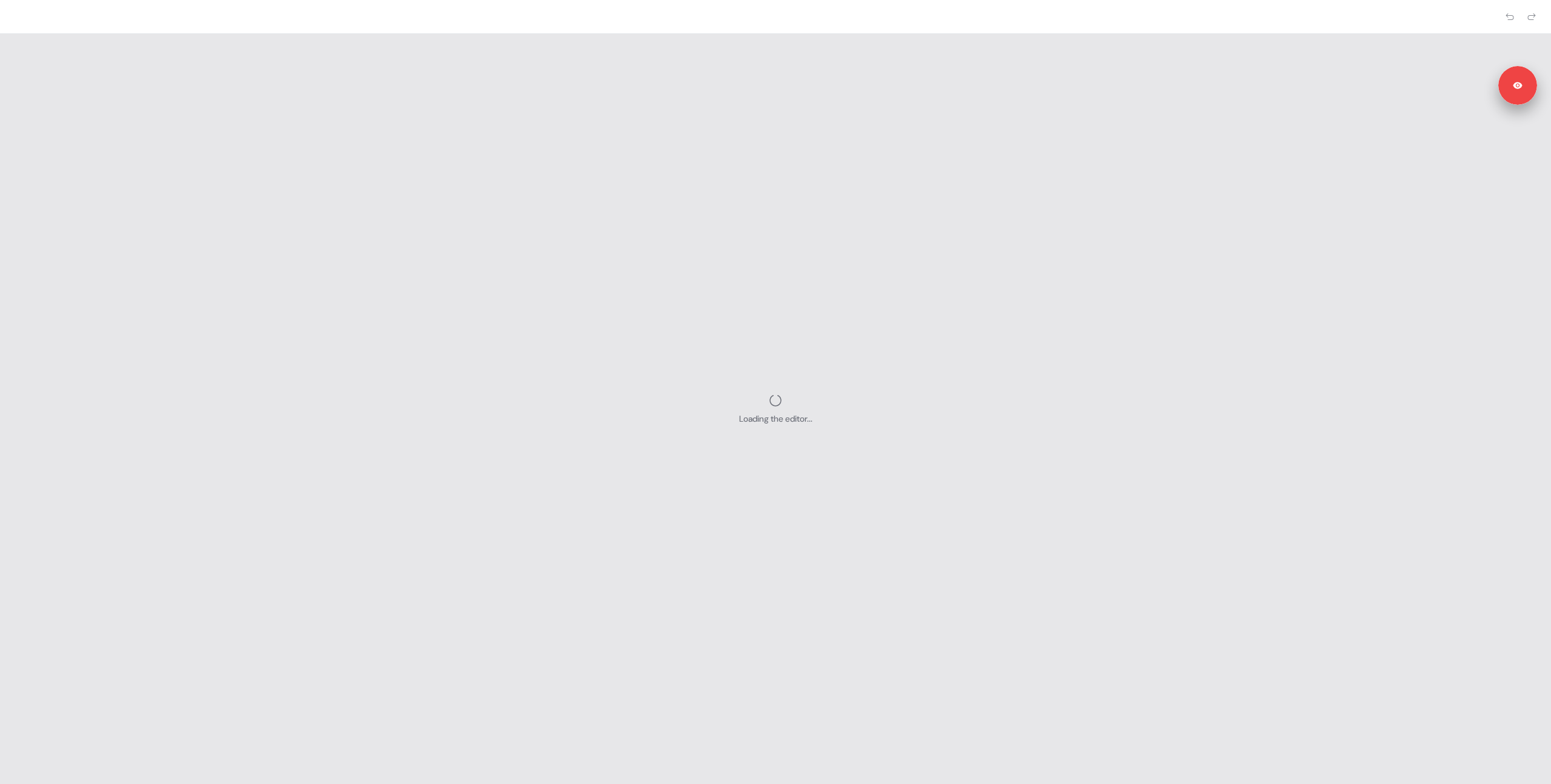
drag, startPoint x: 780, startPoint y: 190, endPoint x: 715, endPoint y: 159, distance: 72.0
click at [777, 190] on div "Loading the editor..." at bounding box center [776, 408] width 1551 height 750
drag, startPoint x: 766, startPoint y: 125, endPoint x: 670, endPoint y: 2, distance: 156.0
click at [766, 125] on div "Loading the editor..." at bounding box center [776, 408] width 1551 height 750
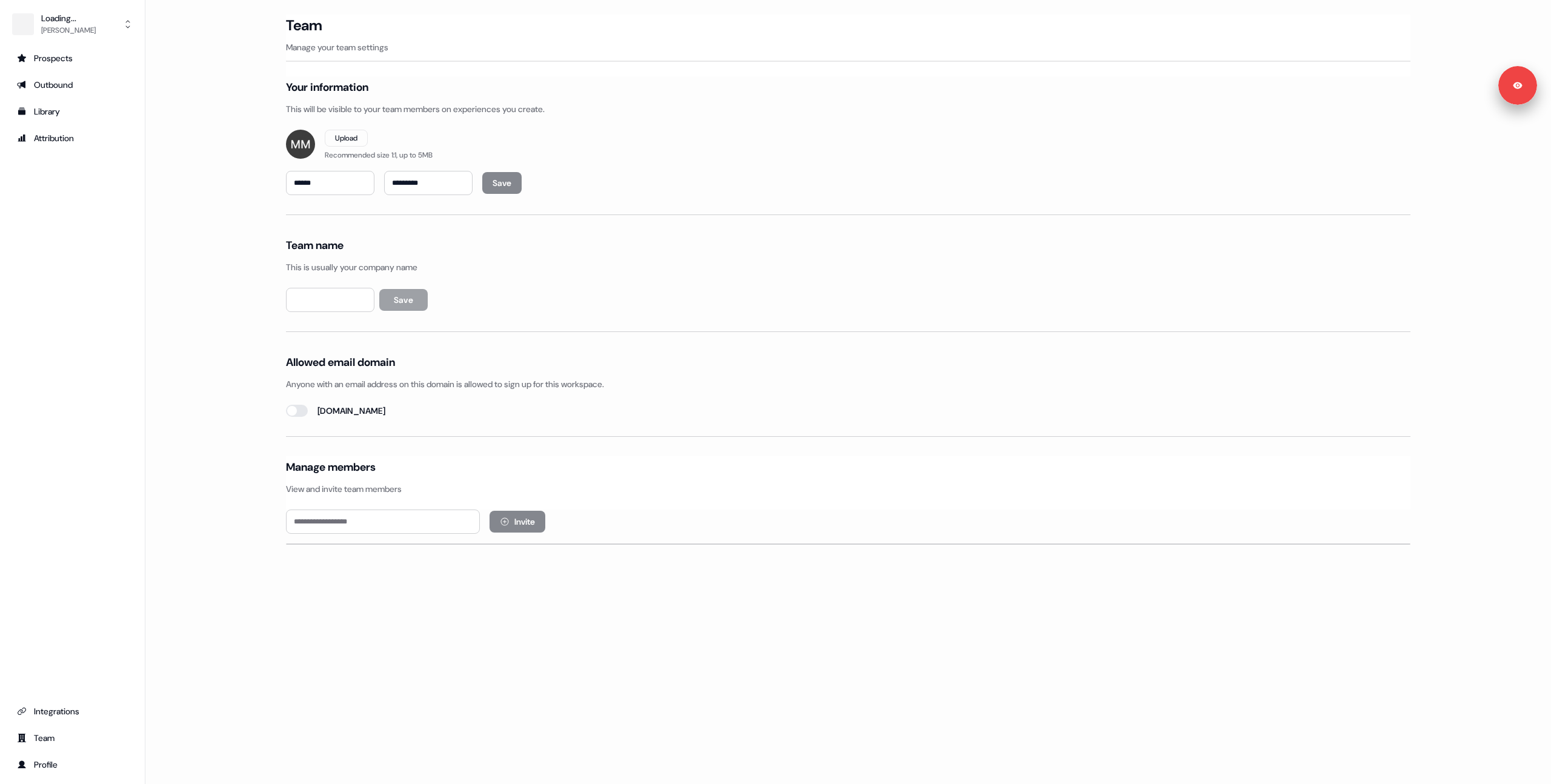
type input "*****"
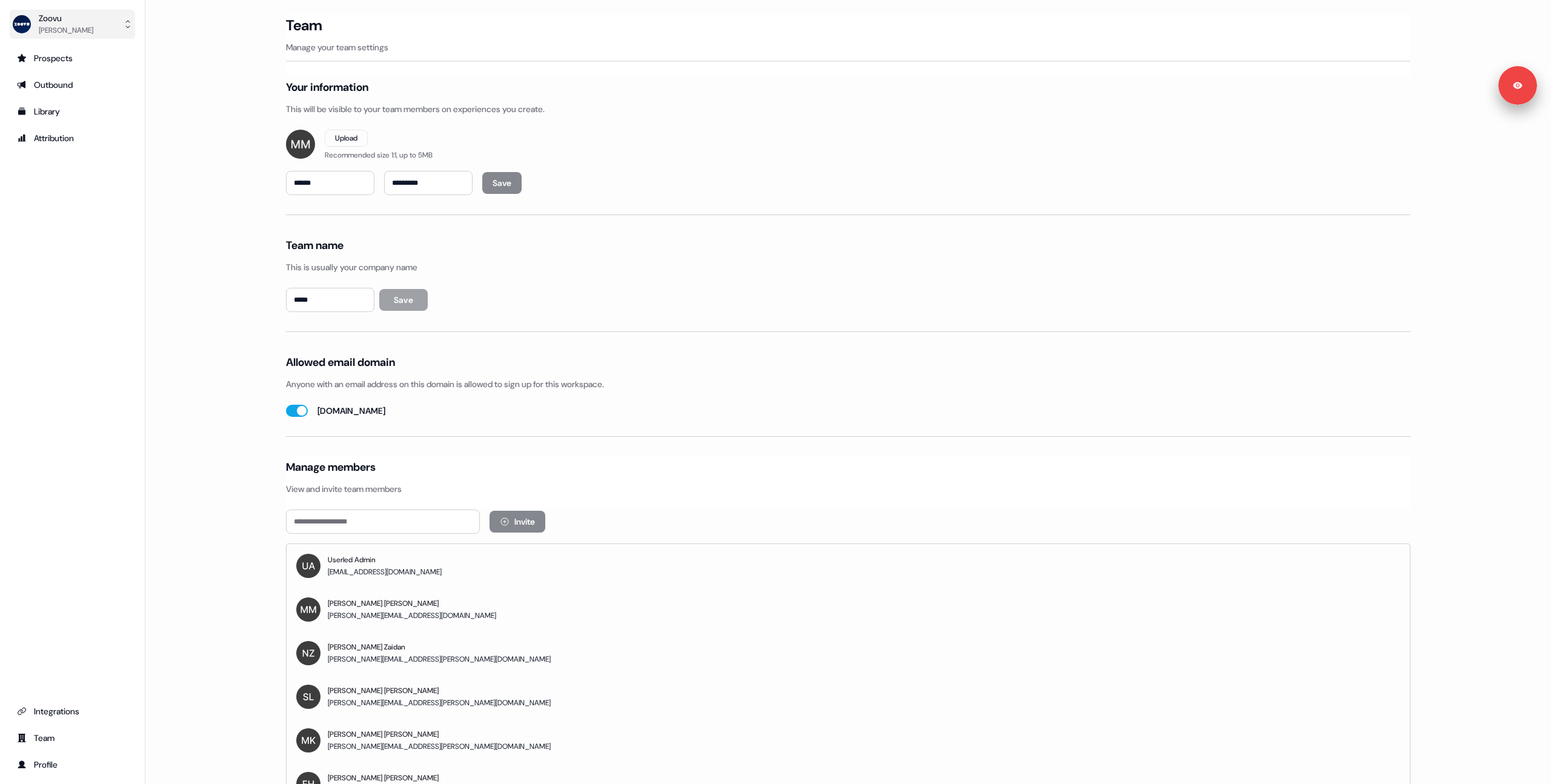
click at [67, 24] on div "Morgan Missigman" at bounding box center [65, 31] width 54 height 12
click at [79, 99] on div "Logout" at bounding box center [72, 100] width 115 height 22
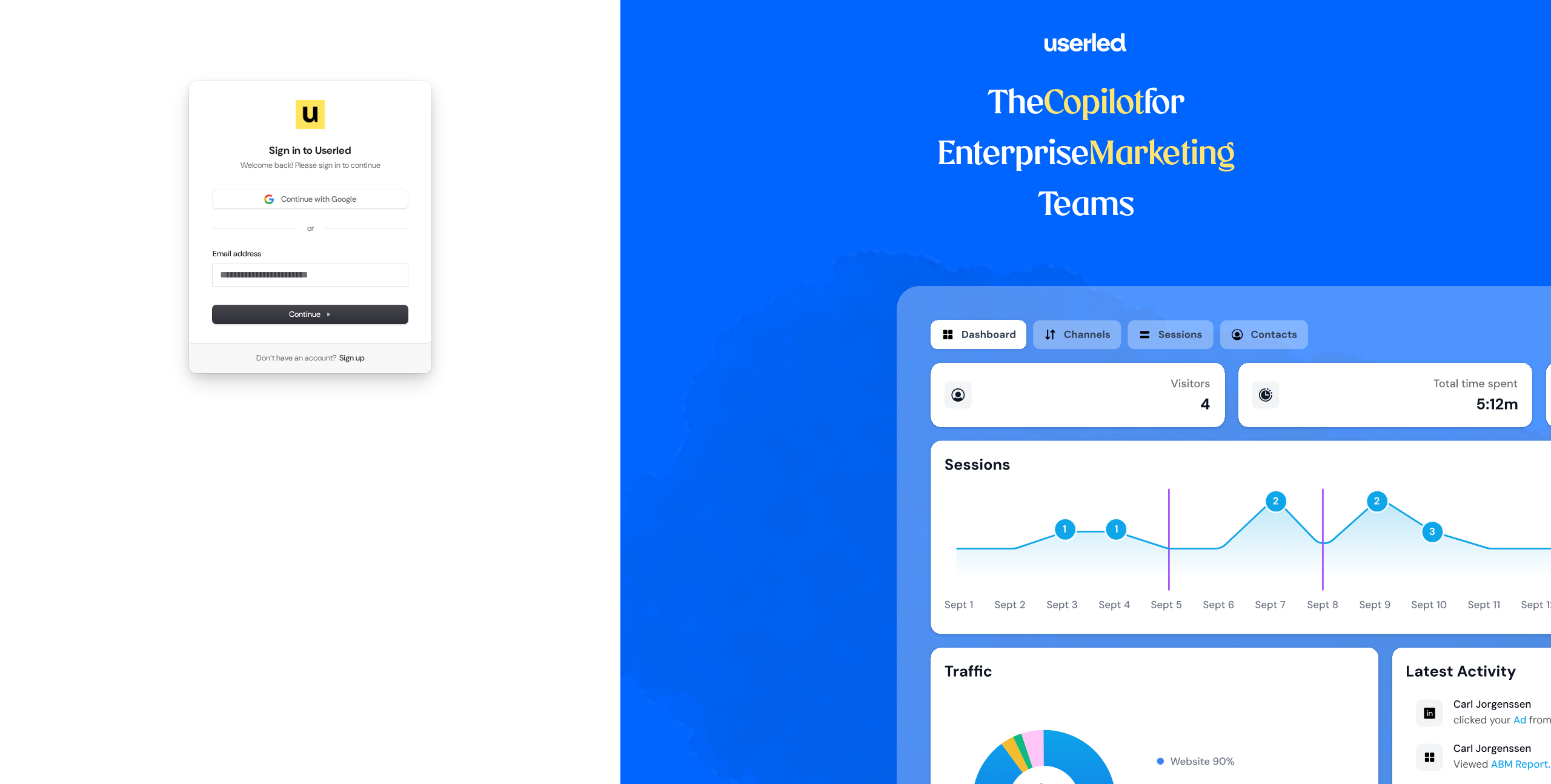
click at [299, 211] on div "Continue with Google or Email address Continue" at bounding box center [310, 257] width 195 height 133
click at [294, 191] on button "Continue with Google" at bounding box center [310, 200] width 195 height 18
